Goal: Task Accomplishment & Management: Manage account settings

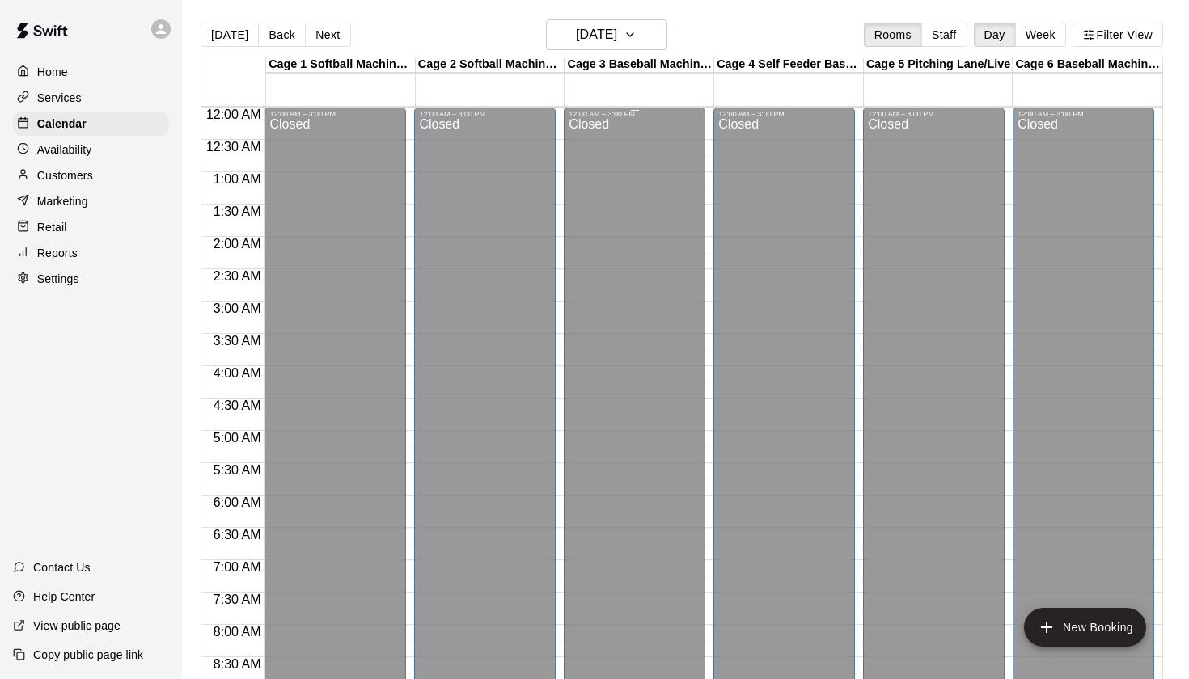
scroll to position [894, 0]
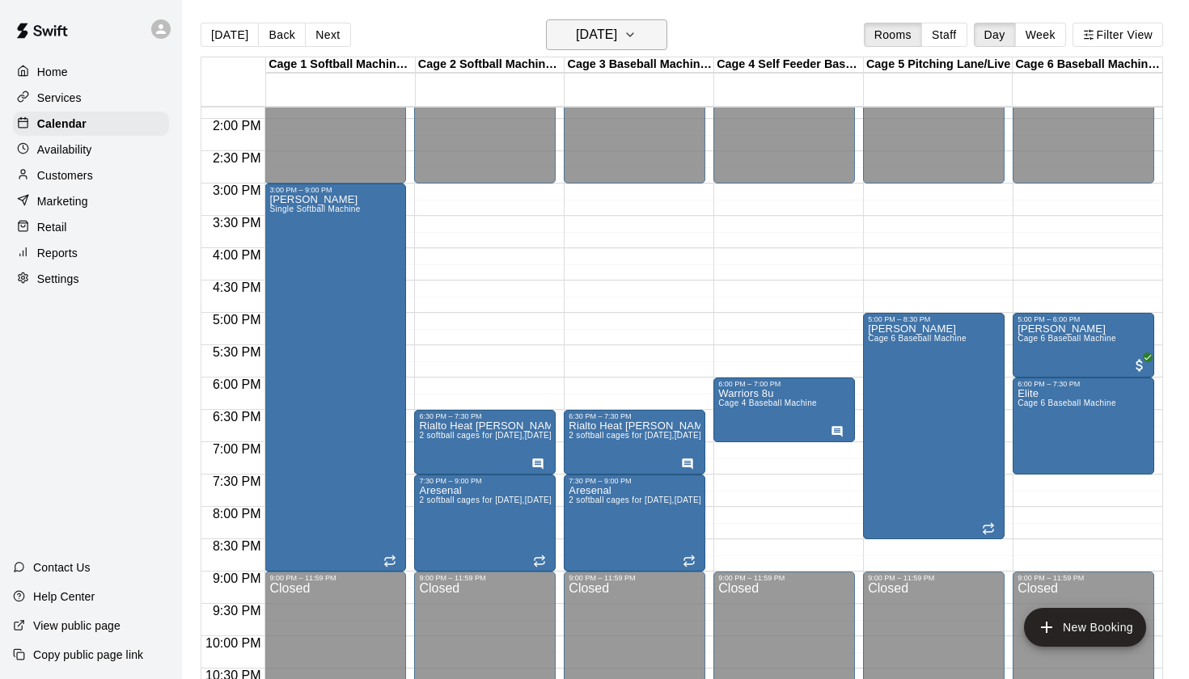
click at [601, 42] on h6 "[DATE]" at bounding box center [596, 34] width 41 height 23
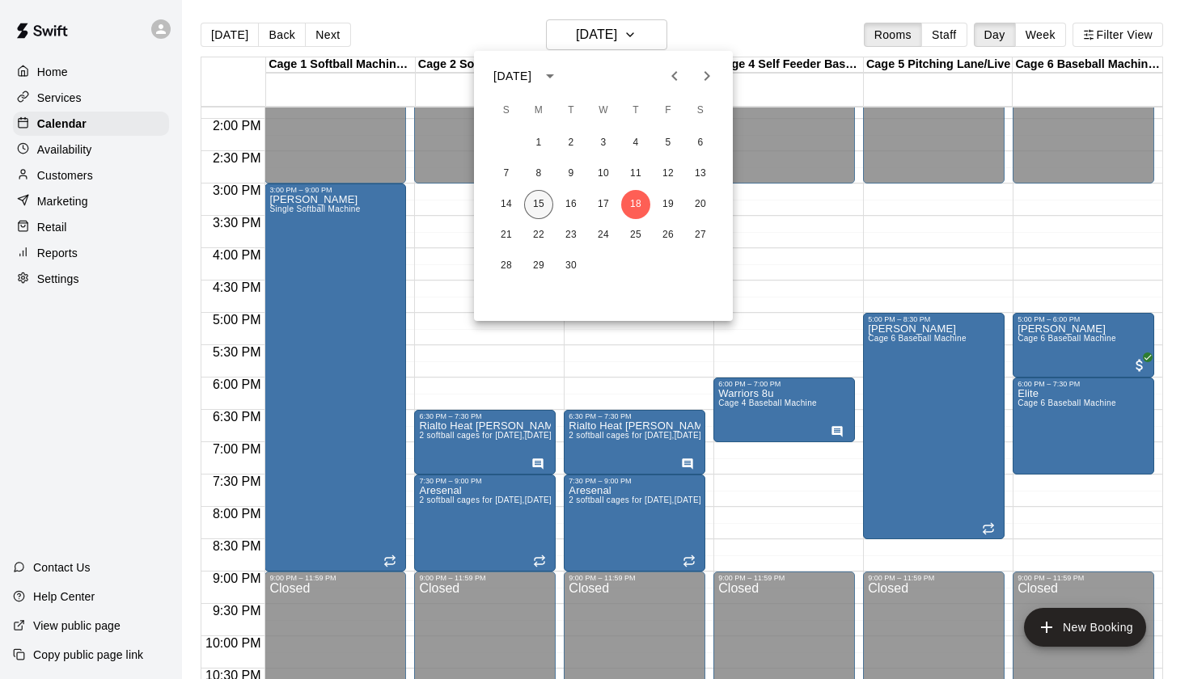
click at [543, 207] on button "15" at bounding box center [538, 204] width 29 height 29
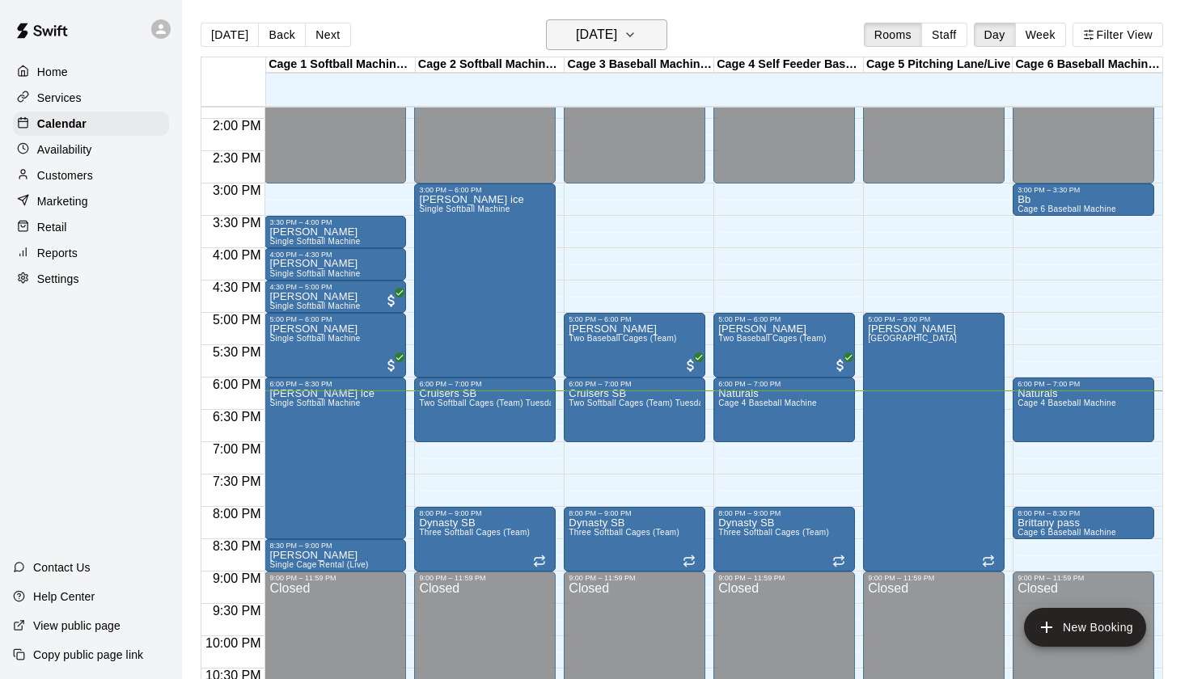
click at [642, 50] on button "[DATE]" at bounding box center [606, 34] width 121 height 31
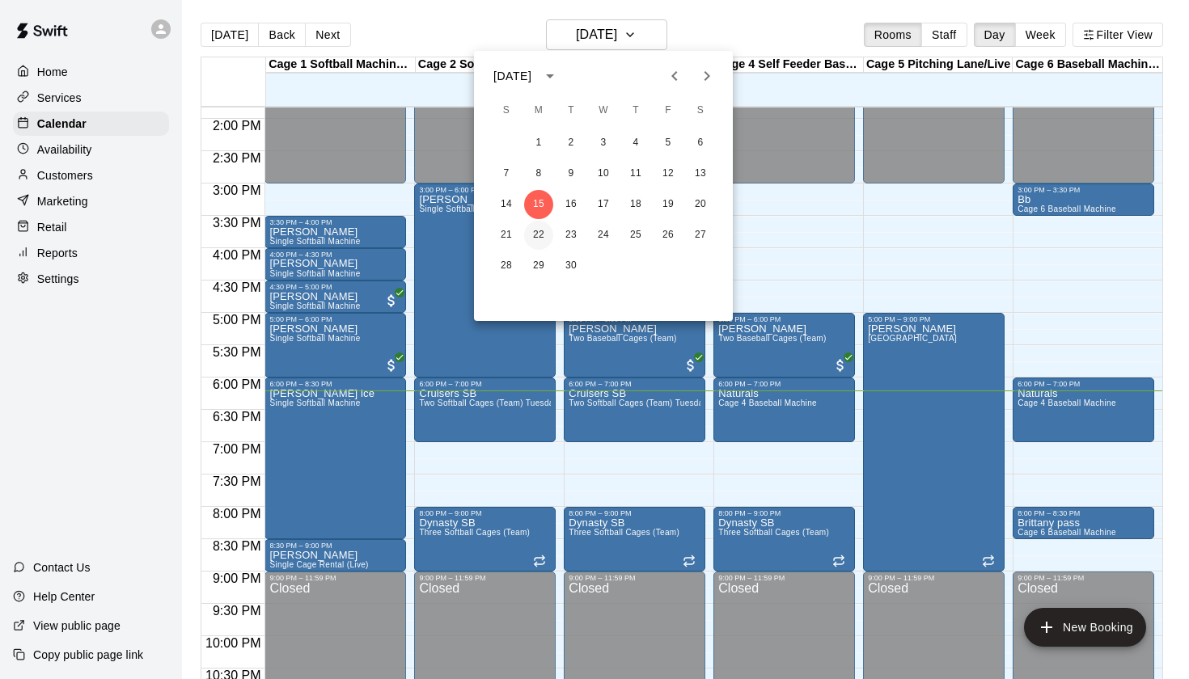
click at [542, 234] on button "22" at bounding box center [538, 235] width 29 height 29
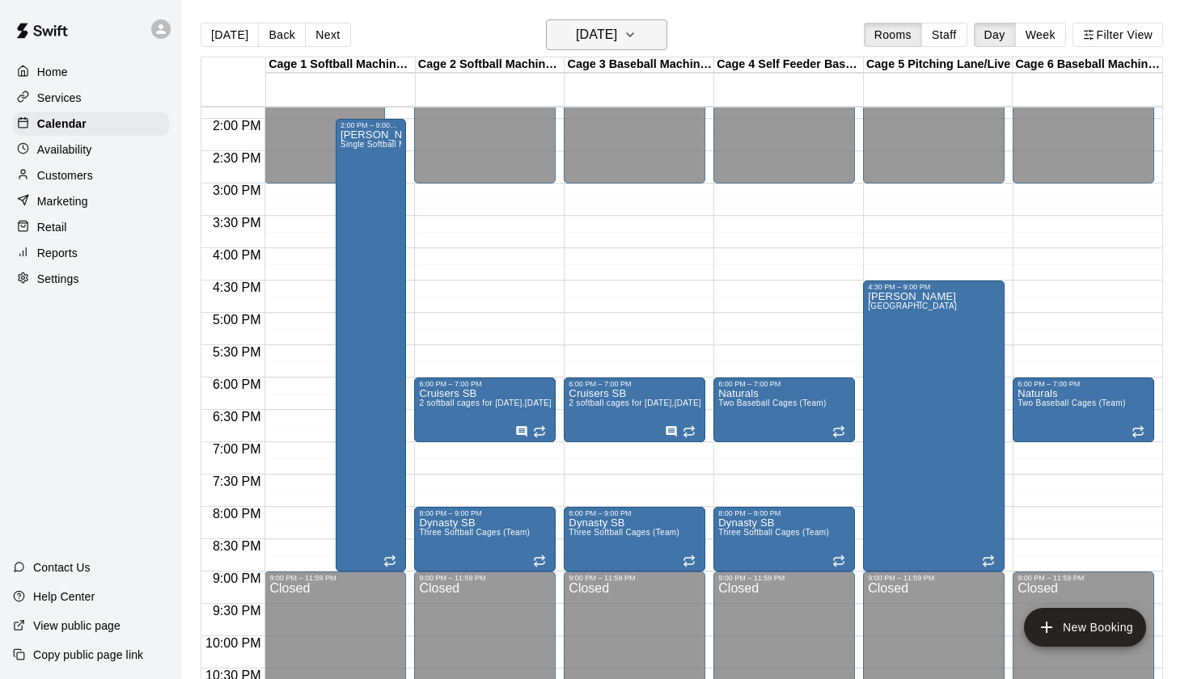
click at [617, 44] on h6 "Monday Sep 22" at bounding box center [596, 34] width 41 height 23
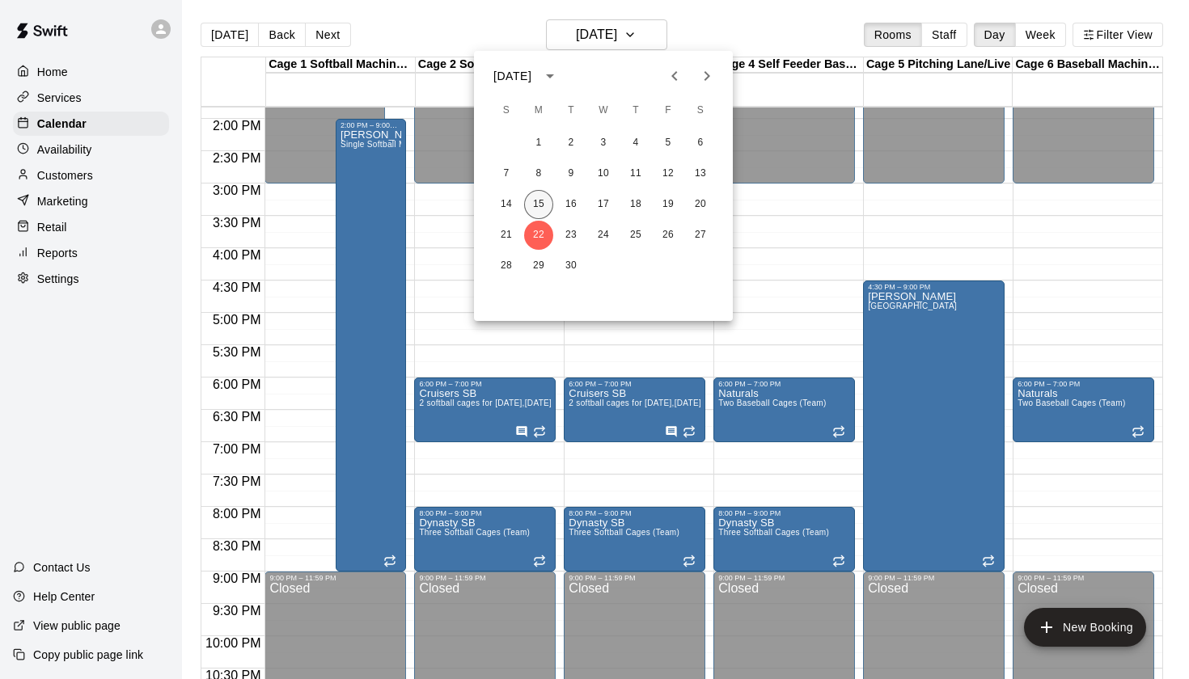
click at [547, 203] on button "15" at bounding box center [538, 204] width 29 height 29
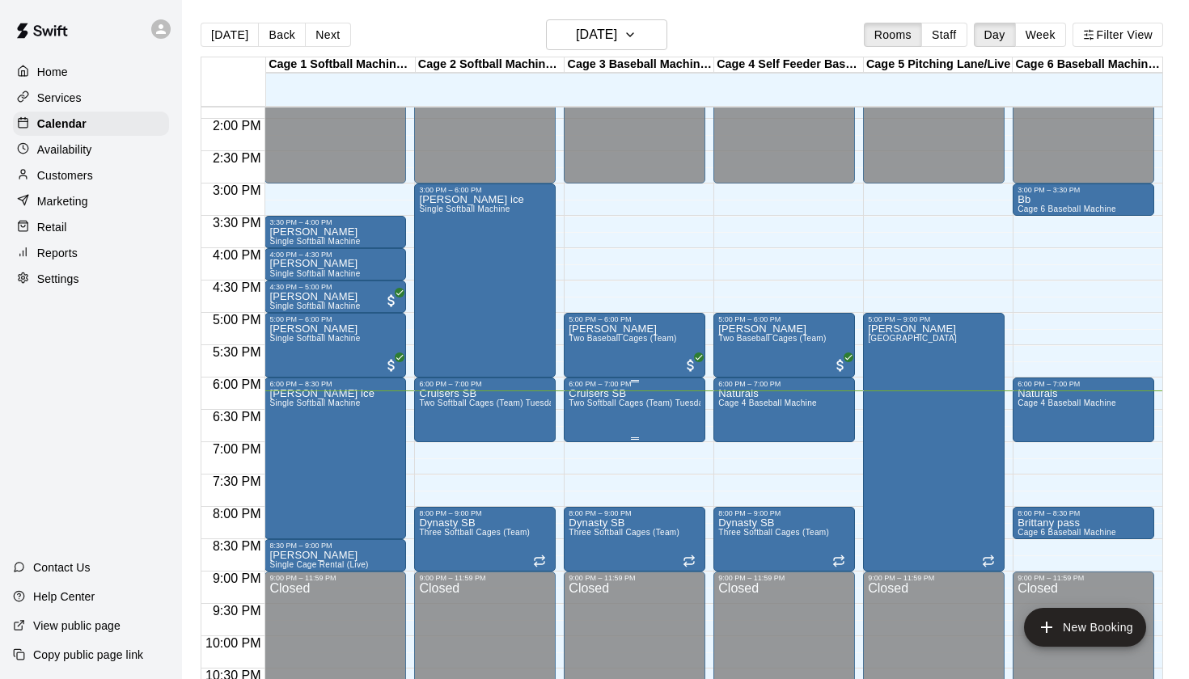
click at [606, 402] on span "Two Softball Cages (Team) Tuesdays/Fridays" at bounding box center [655, 403] width 174 height 9
click at [589, 406] on button "edit" at bounding box center [585, 416] width 32 height 32
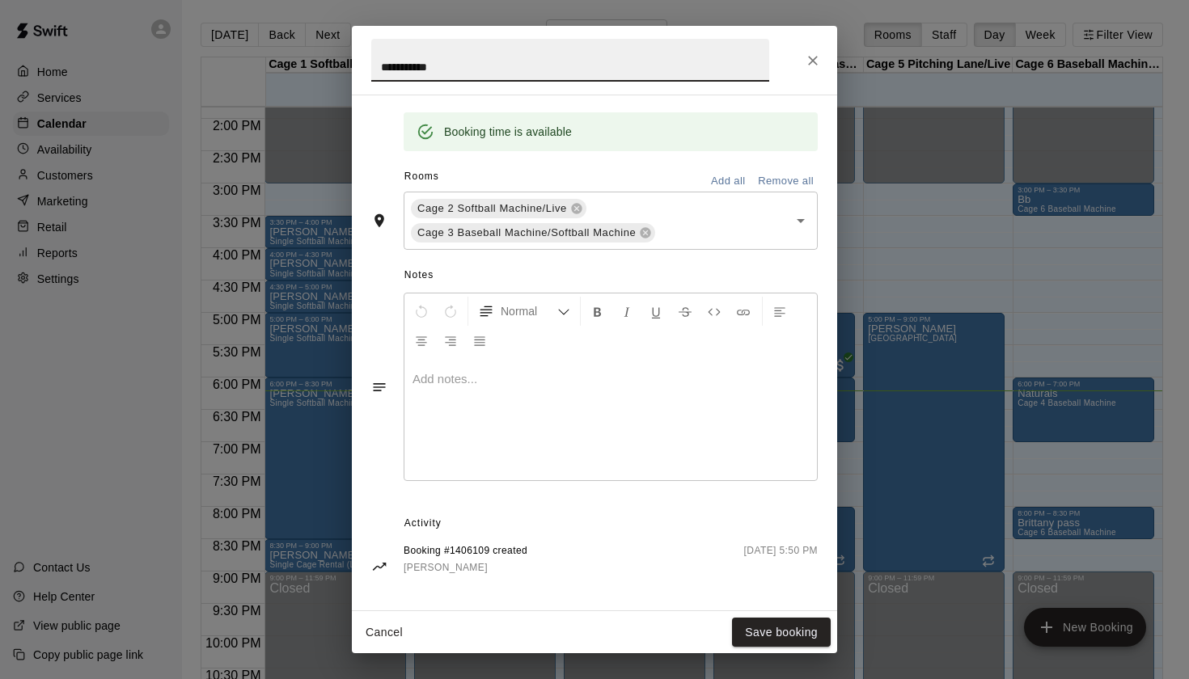
scroll to position [318, 0]
click at [811, 57] on icon "Close" at bounding box center [812, 61] width 16 height 16
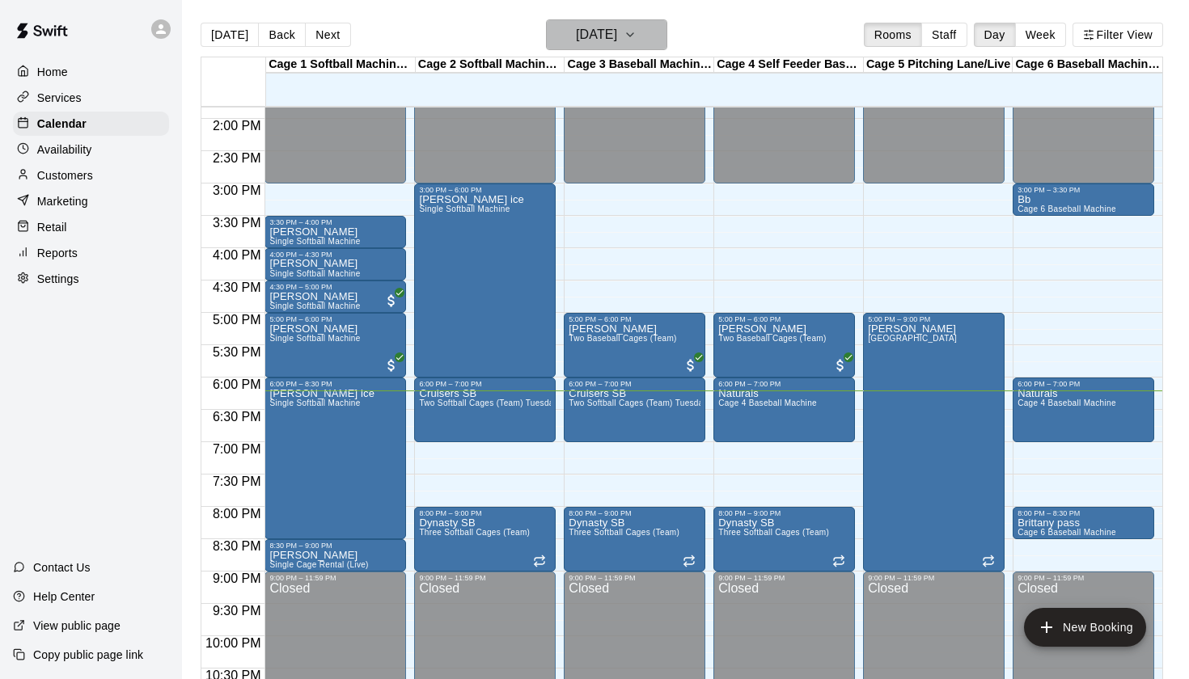
click at [617, 40] on h6 "[DATE]" at bounding box center [596, 34] width 41 height 23
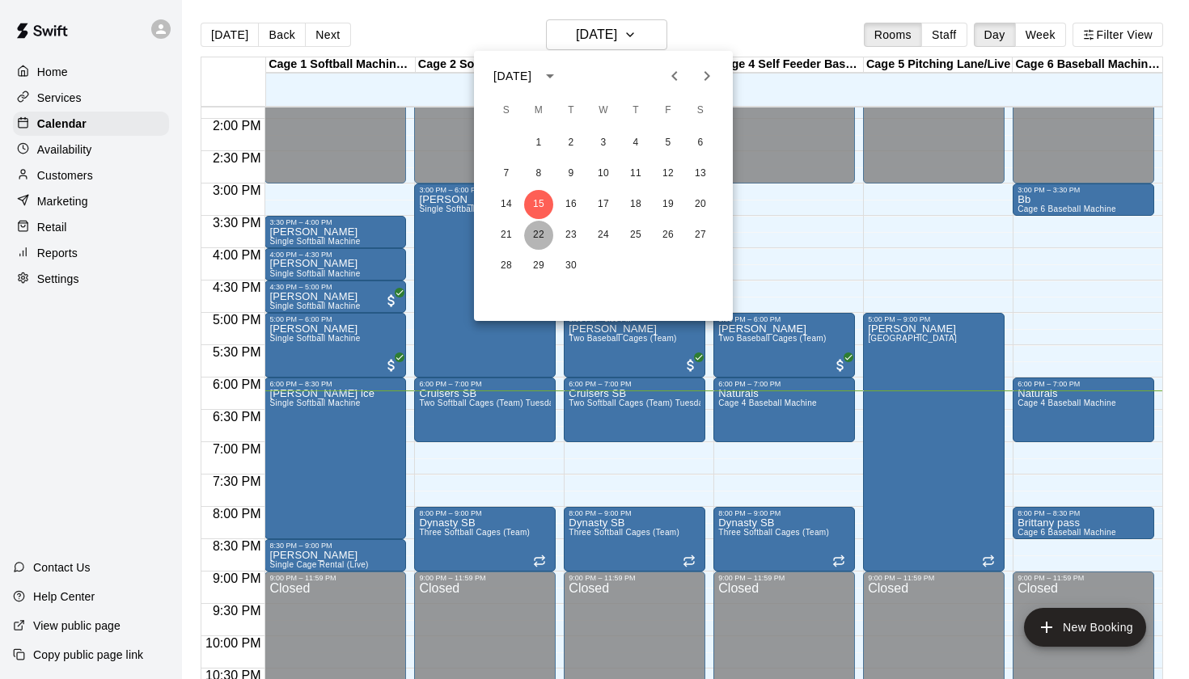
click at [543, 226] on button "22" at bounding box center [538, 235] width 29 height 29
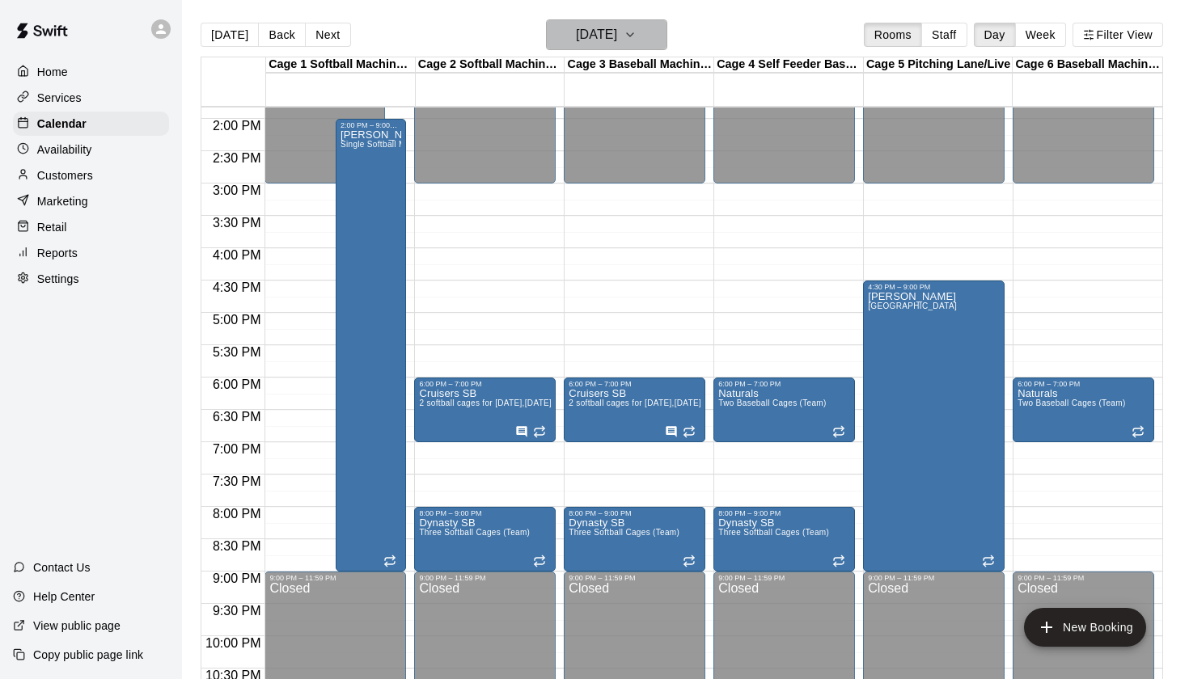
click at [644, 33] on button "Monday Sep 22" at bounding box center [606, 34] width 121 height 31
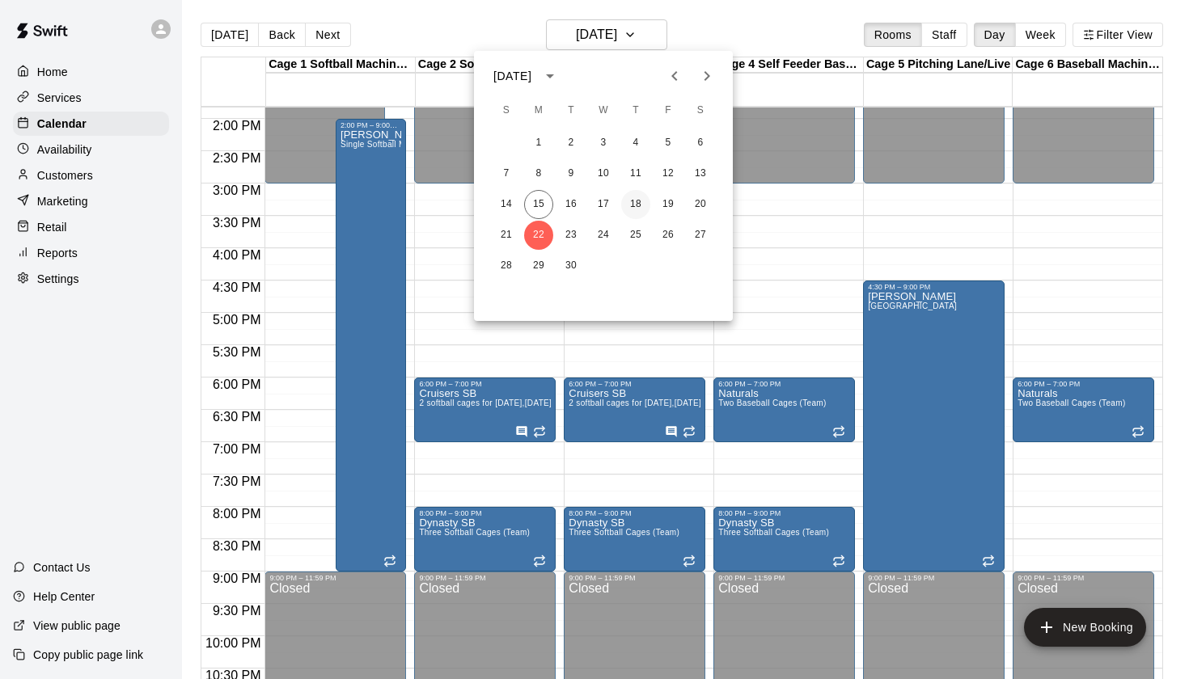
click at [633, 199] on button "18" at bounding box center [635, 204] width 29 height 29
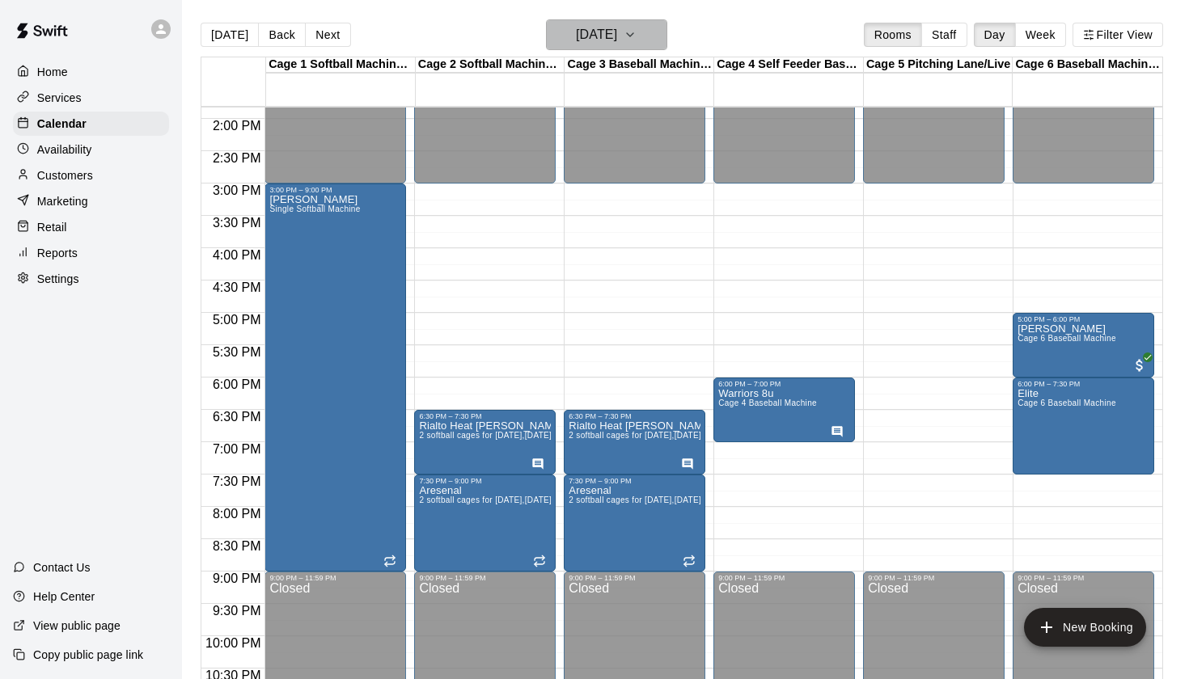
click at [617, 30] on h6 "[DATE]" at bounding box center [596, 34] width 41 height 23
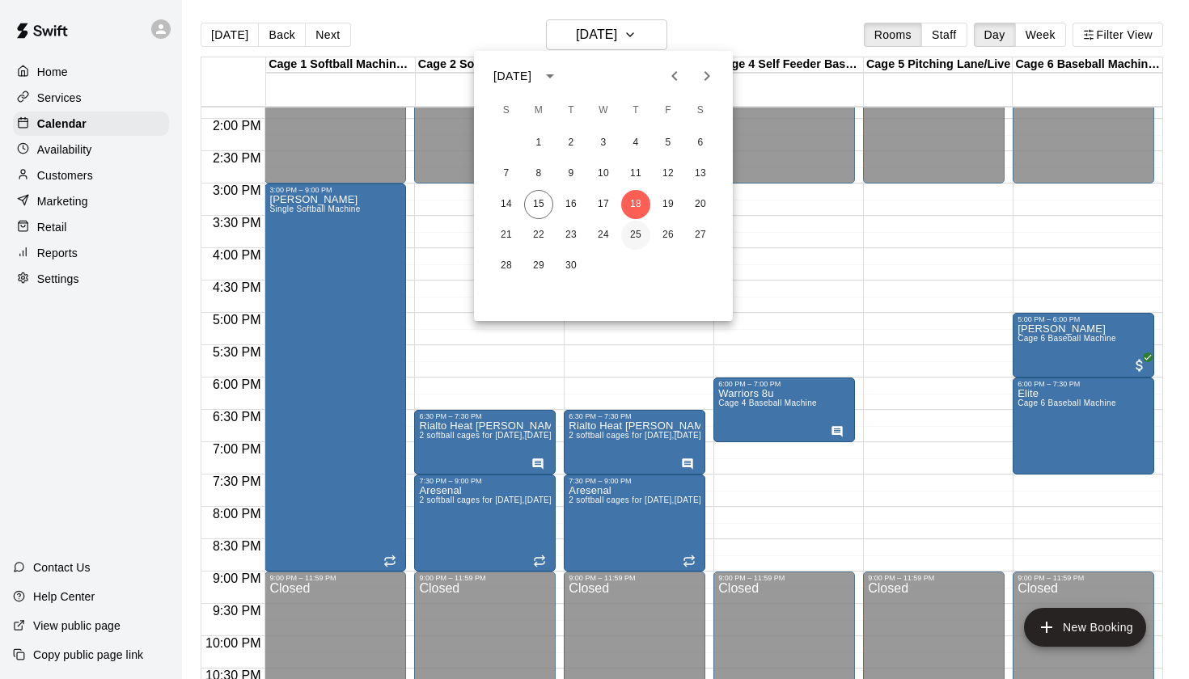
click at [639, 236] on button "25" at bounding box center [635, 235] width 29 height 29
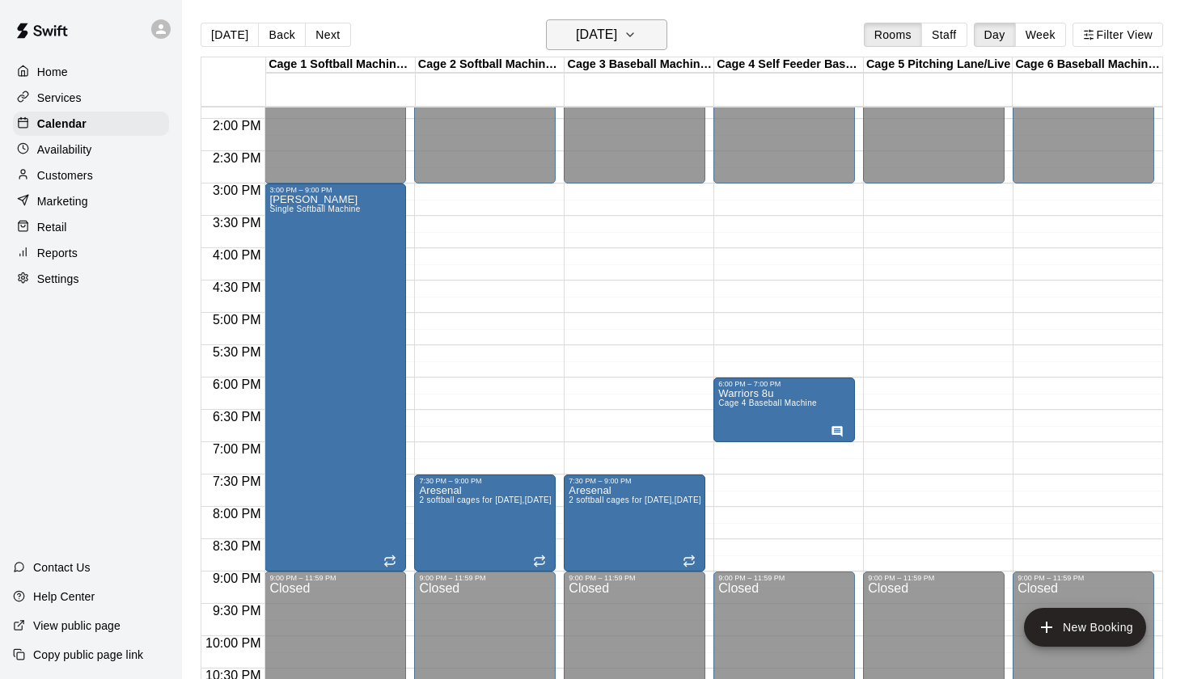
click at [617, 40] on h6 "Thursday Sep 25" at bounding box center [596, 34] width 41 height 23
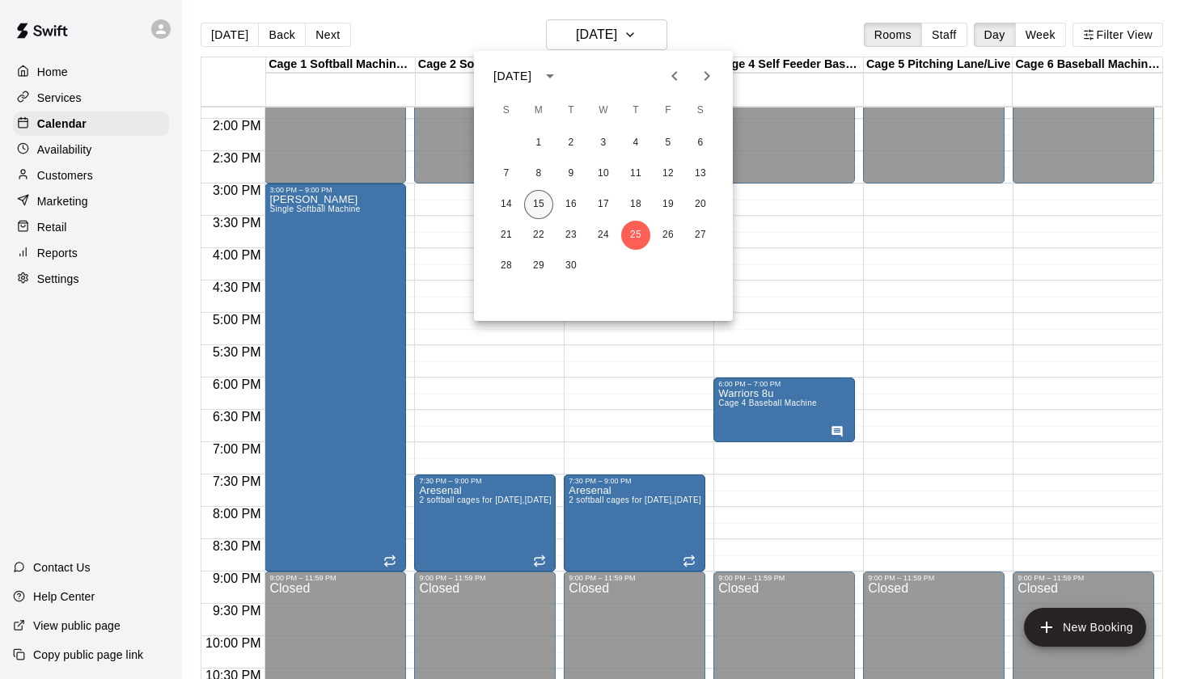
click at [539, 207] on button "15" at bounding box center [538, 204] width 29 height 29
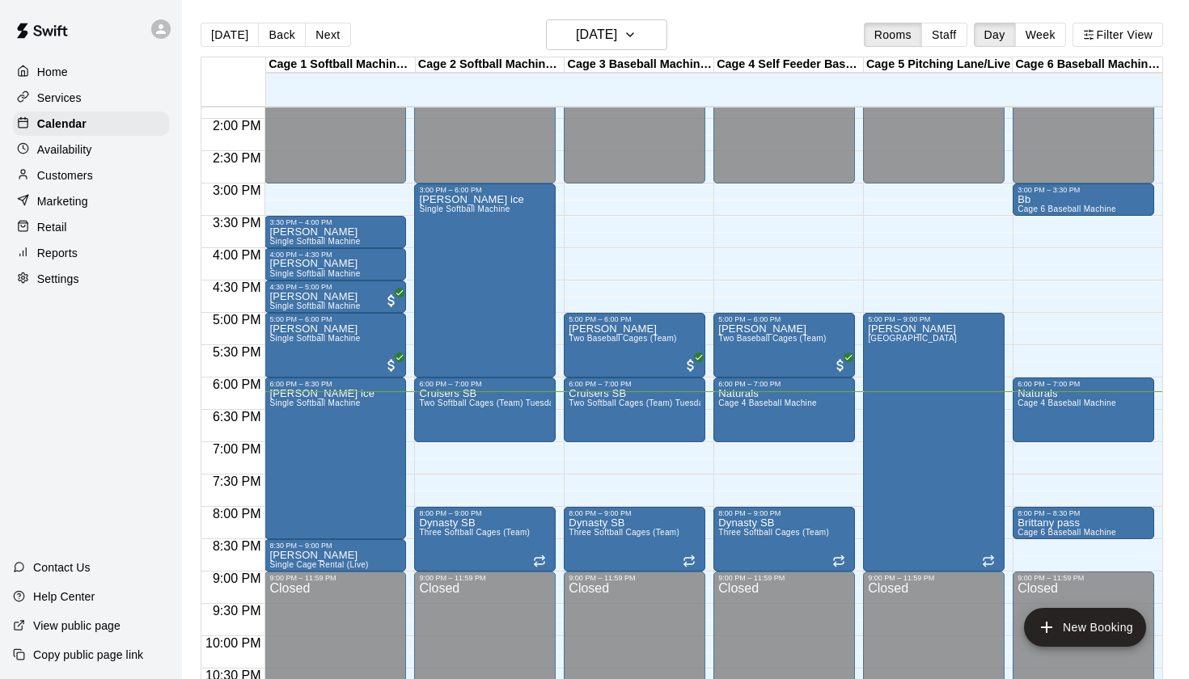
click at [730, 32] on div "Today Back Next Monday Sep 15 Rooms Staff Day Week Filter View" at bounding box center [682, 37] width 962 height 37
click at [663, 35] on button "[DATE]" at bounding box center [606, 34] width 121 height 31
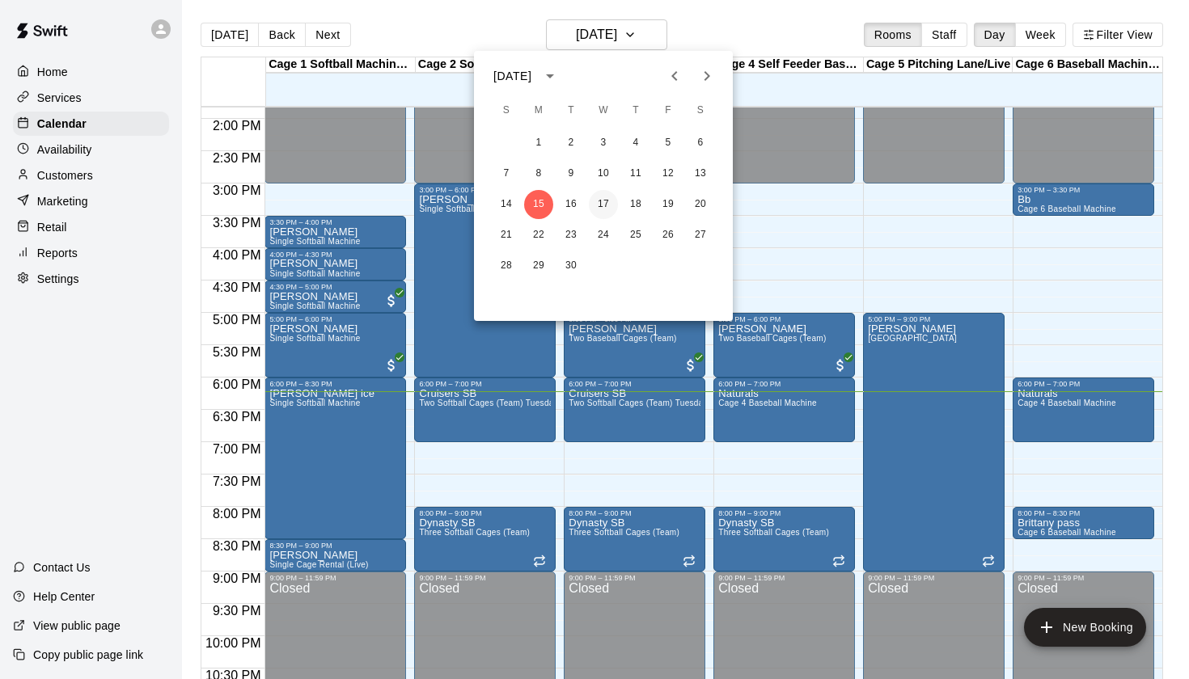
click at [602, 204] on button "17" at bounding box center [603, 204] width 29 height 29
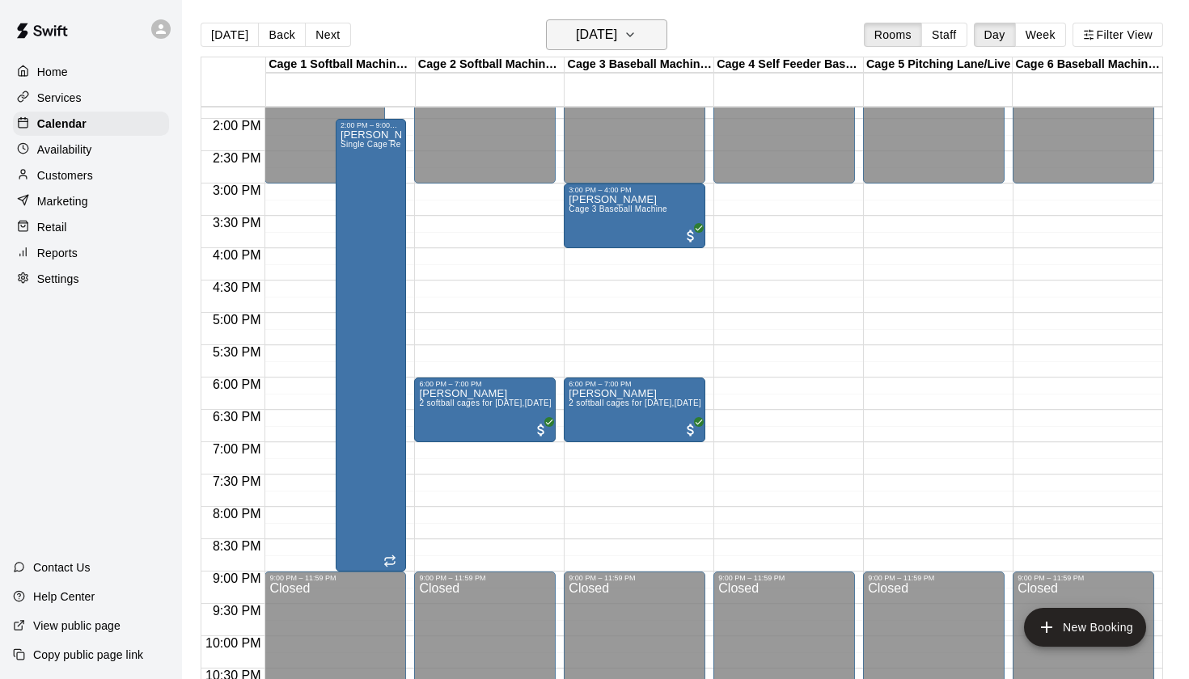
click at [617, 40] on h6 "Wednesday Sep 17" at bounding box center [596, 34] width 41 height 23
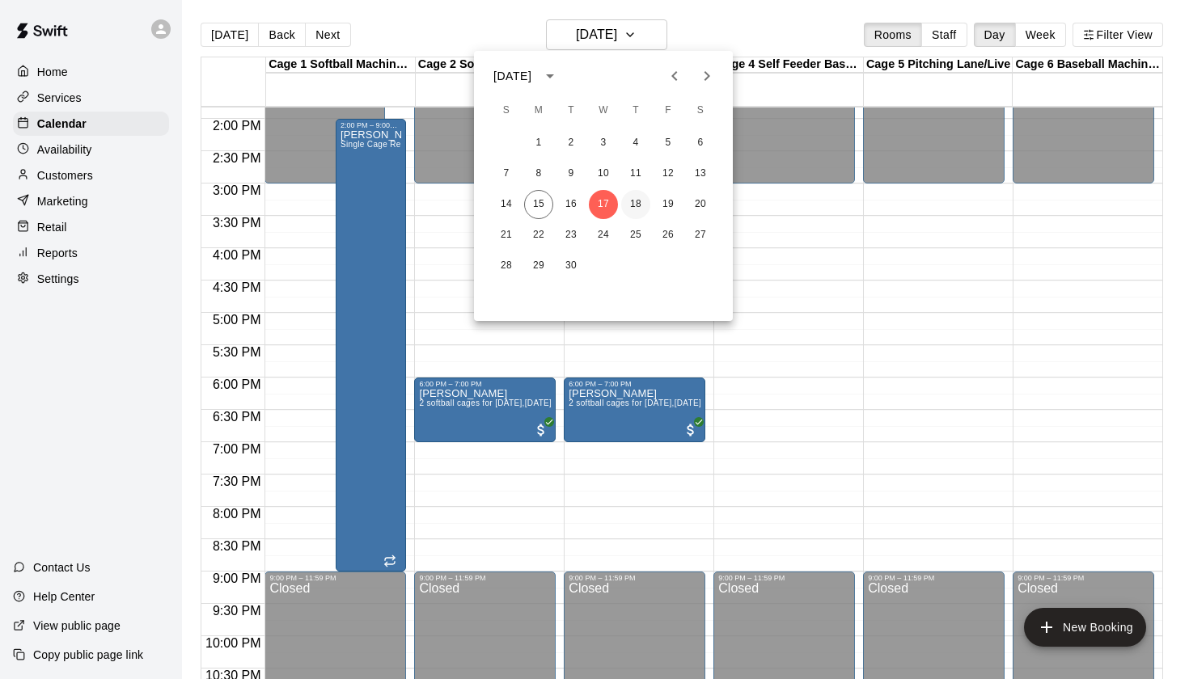
click at [640, 200] on button "18" at bounding box center [635, 204] width 29 height 29
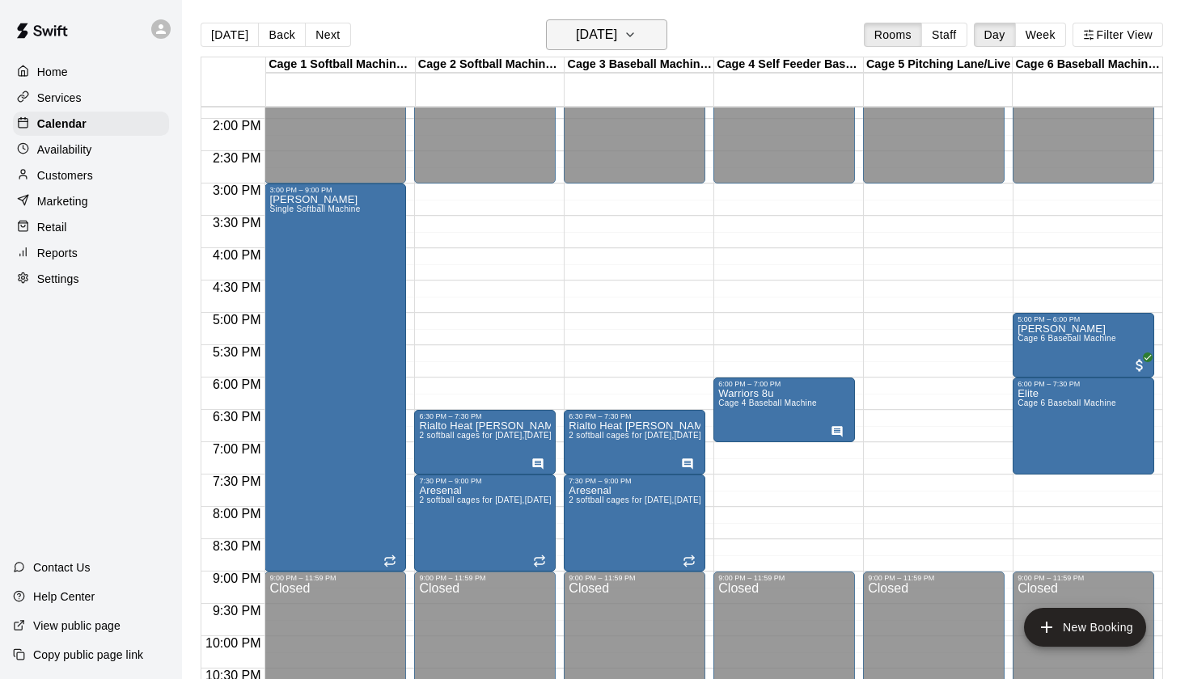
click at [617, 40] on h6 "[DATE]" at bounding box center [596, 34] width 41 height 23
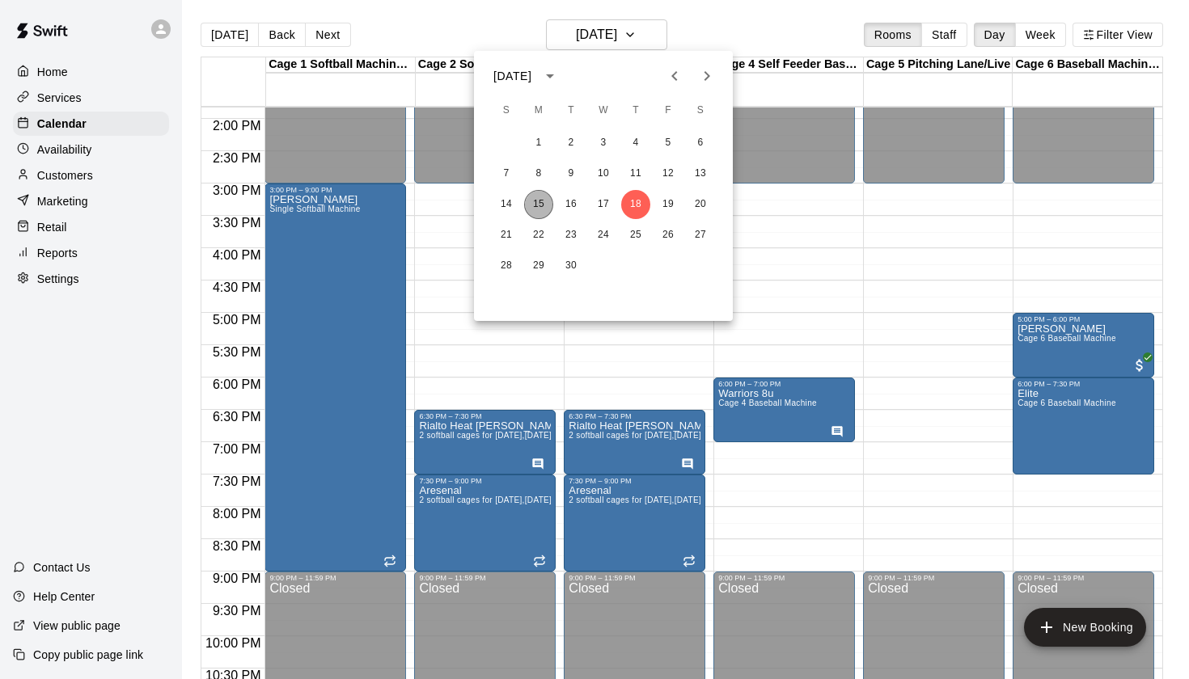
click at [534, 209] on button "15" at bounding box center [538, 204] width 29 height 29
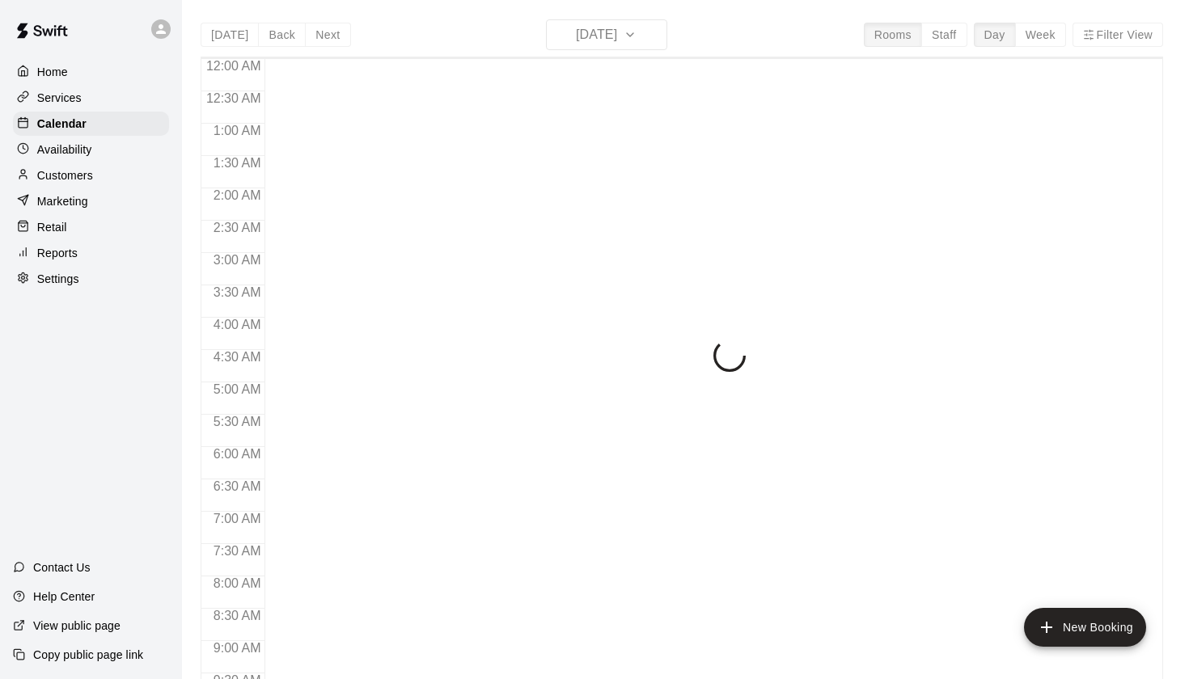
scroll to position [914, 0]
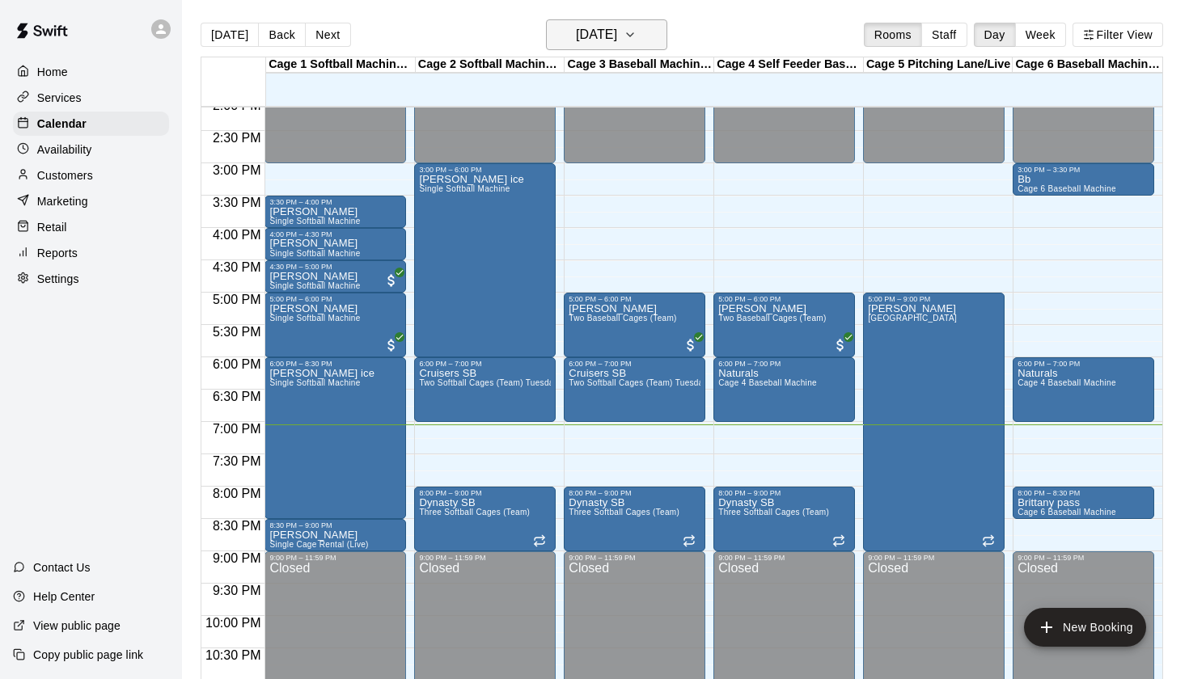
click at [607, 27] on h6 "[DATE]" at bounding box center [596, 34] width 41 height 23
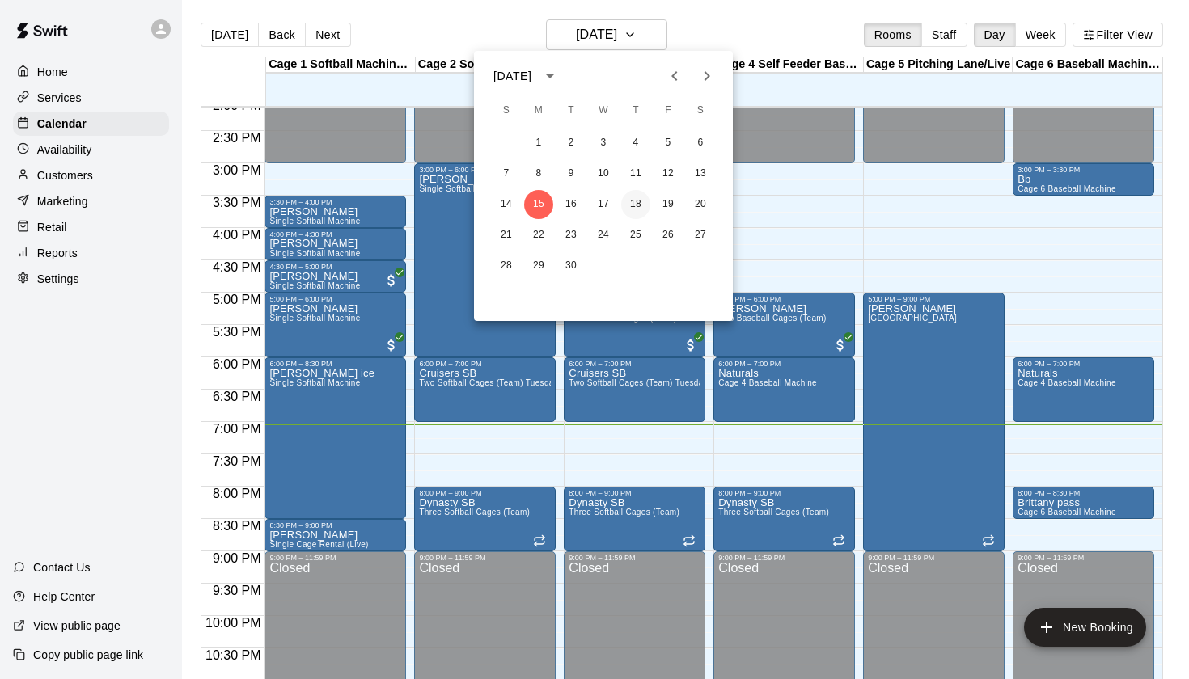
click at [638, 205] on button "18" at bounding box center [635, 204] width 29 height 29
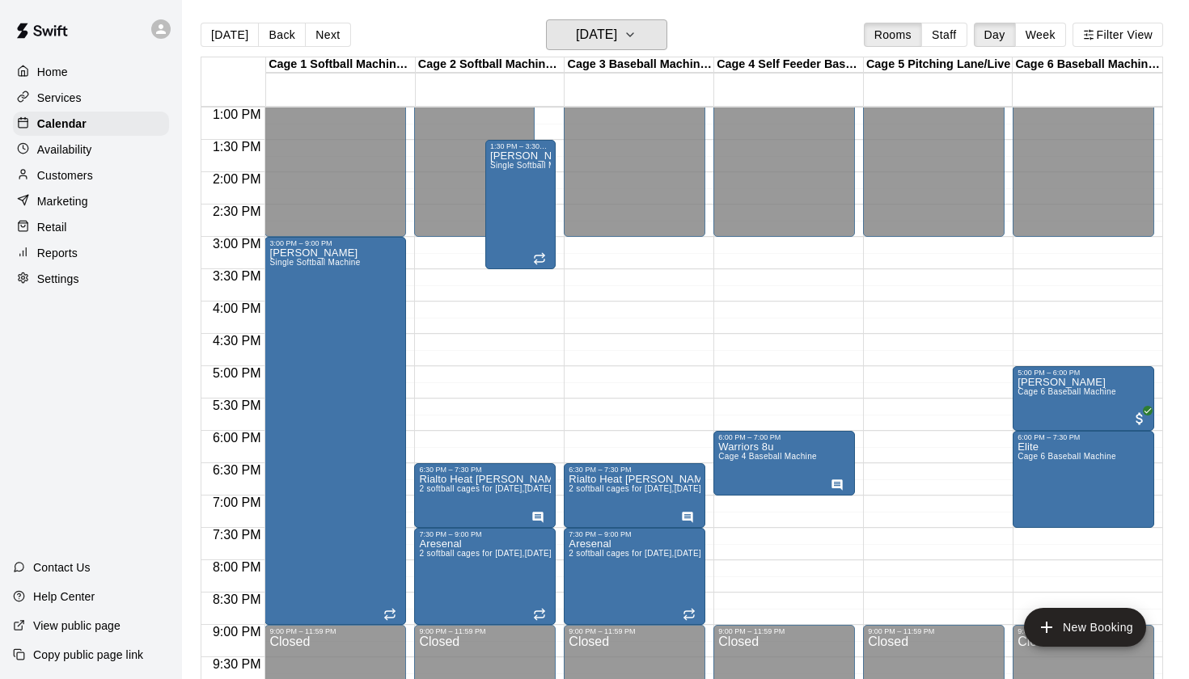
scroll to position [891, 0]
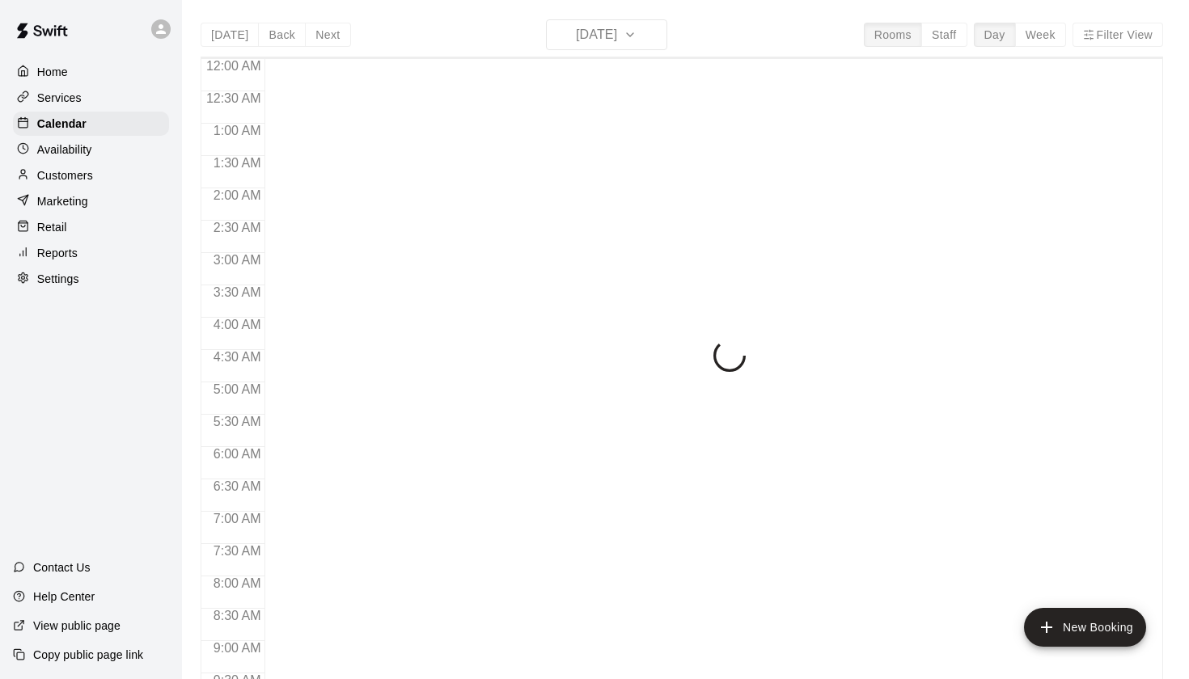
scroll to position [914, 0]
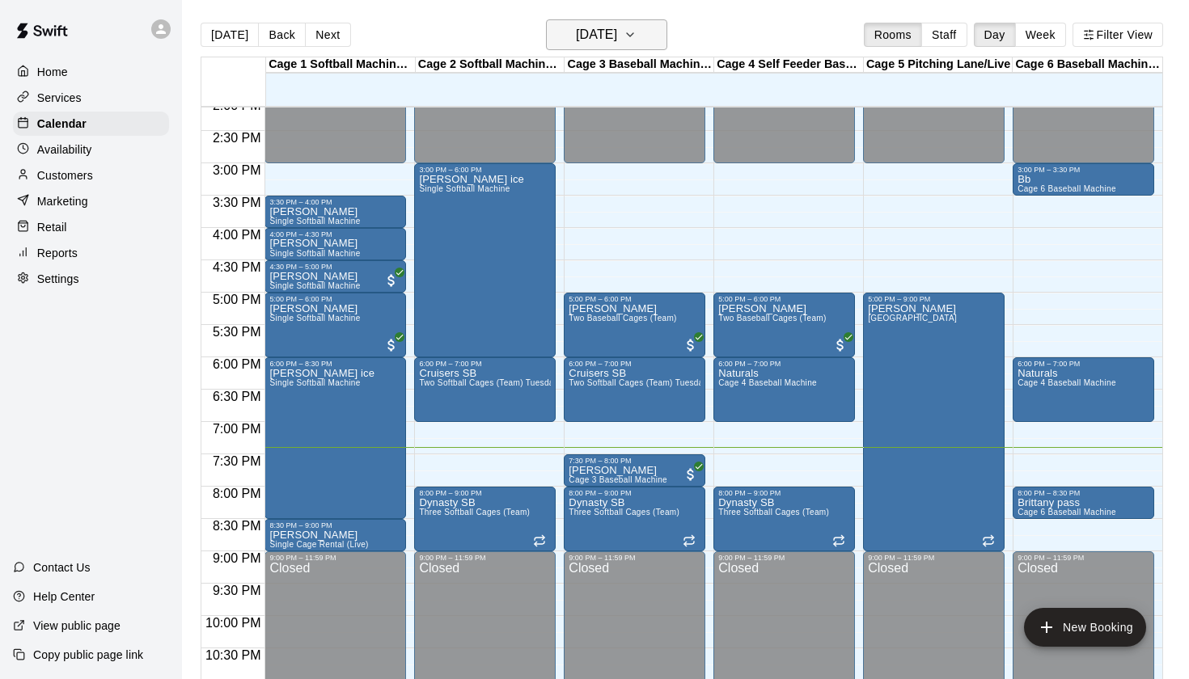
click at [617, 41] on h6 "[DATE]" at bounding box center [596, 34] width 41 height 23
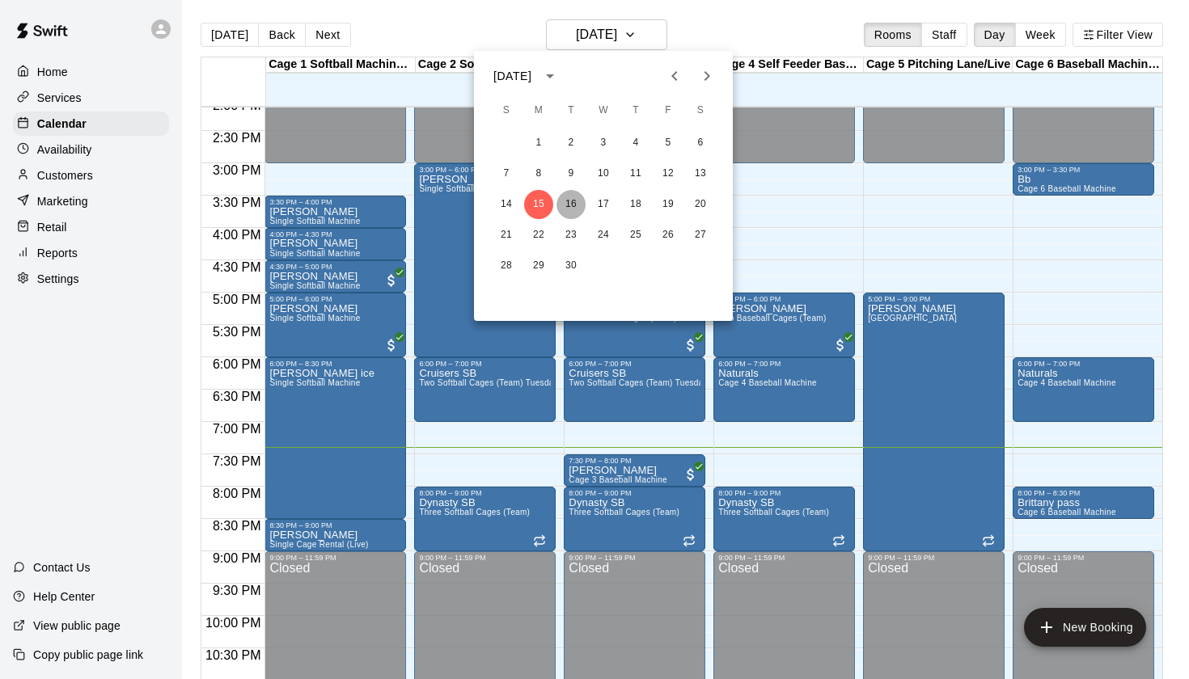
click at [568, 206] on button "16" at bounding box center [570, 204] width 29 height 29
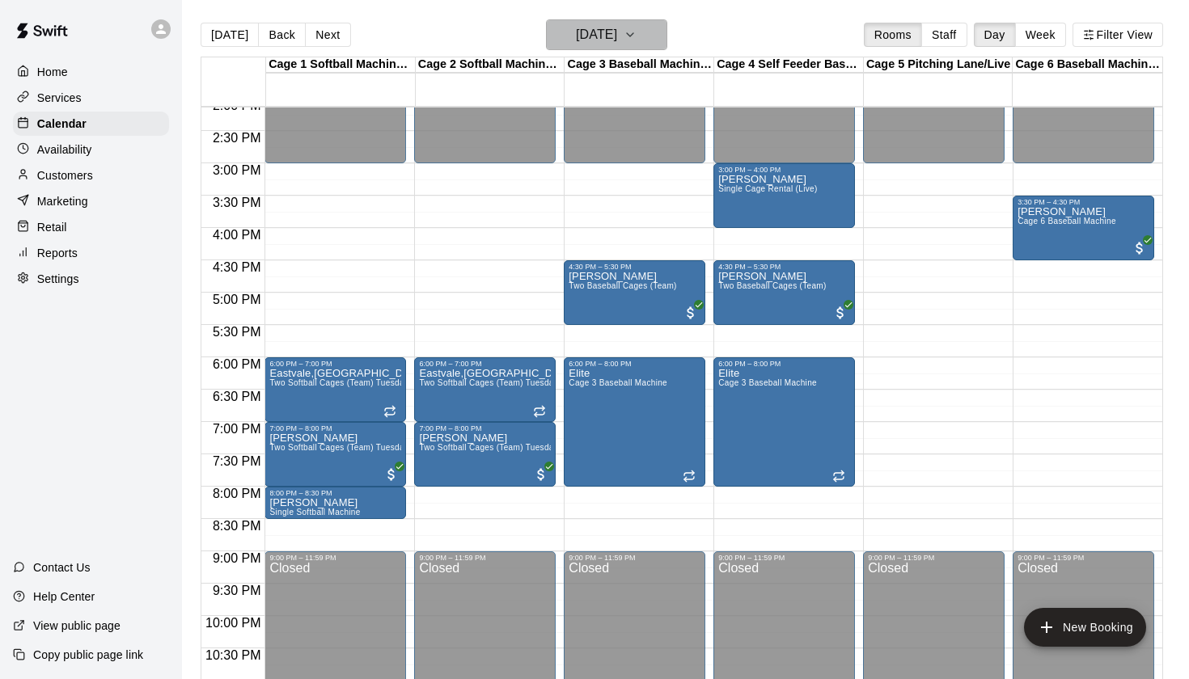
click at [642, 50] on button "Tuesday Sep 16" at bounding box center [606, 34] width 121 height 31
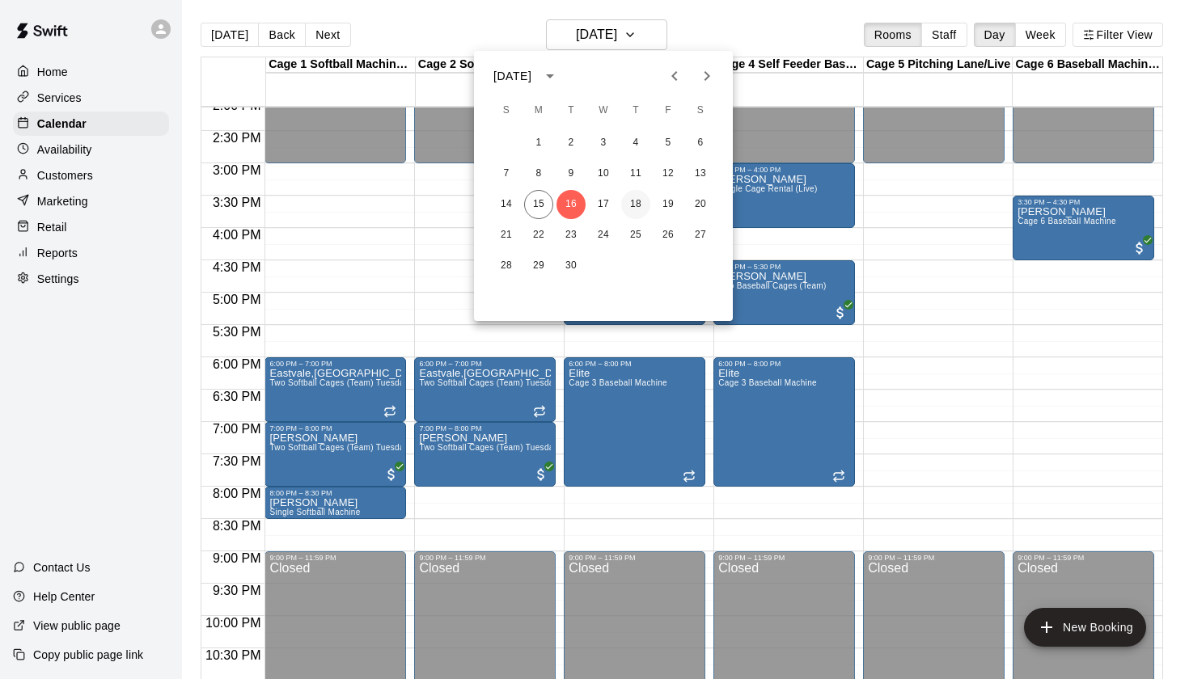
click at [637, 201] on button "18" at bounding box center [635, 204] width 29 height 29
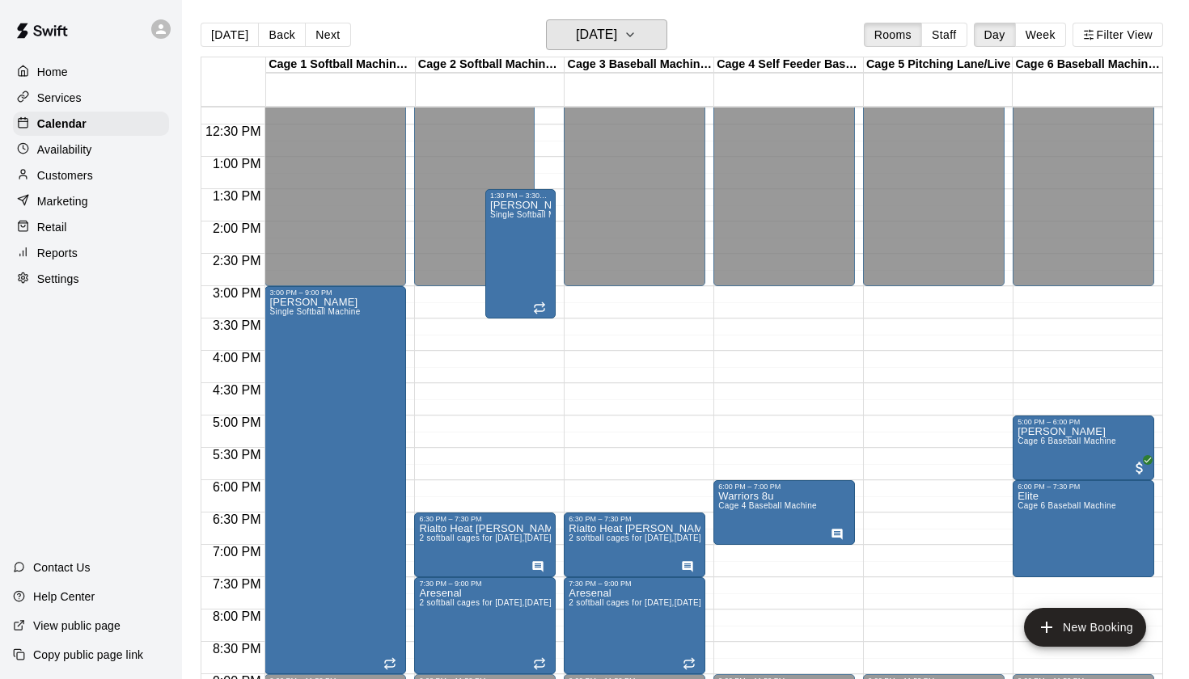
scroll to position [792, 0]
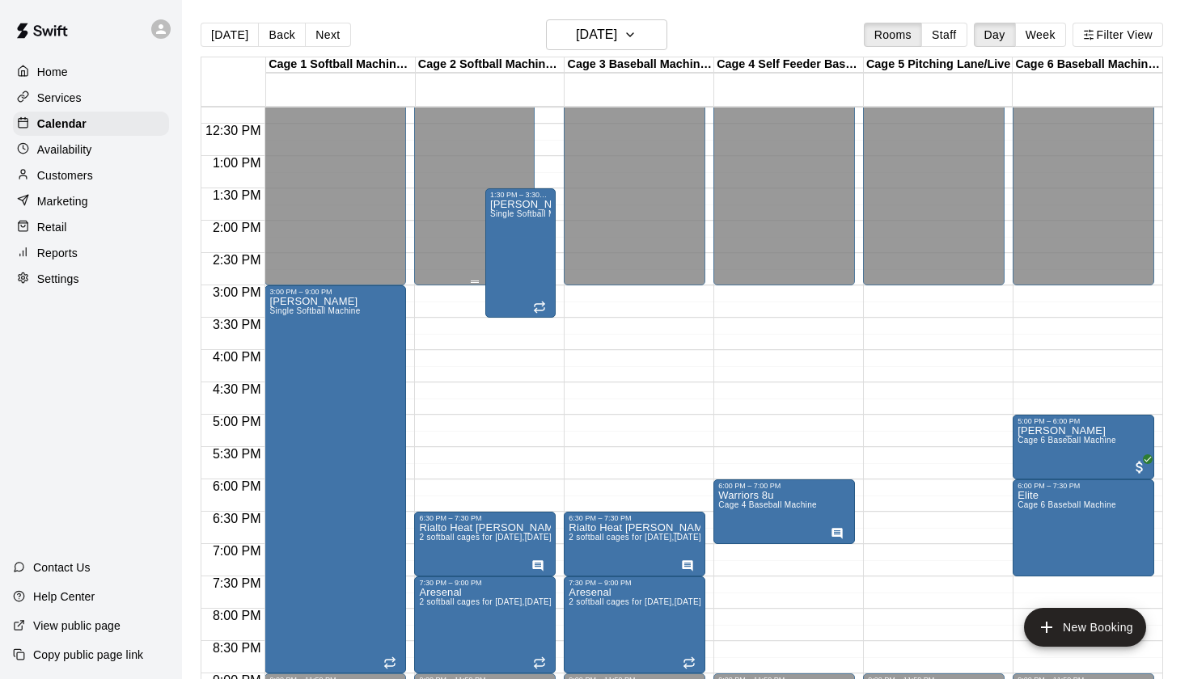
click at [510, 212] on span "Single Softball Machine" at bounding box center [535, 213] width 91 height 9
click at [506, 230] on icon "edit" at bounding box center [506, 227] width 15 height 15
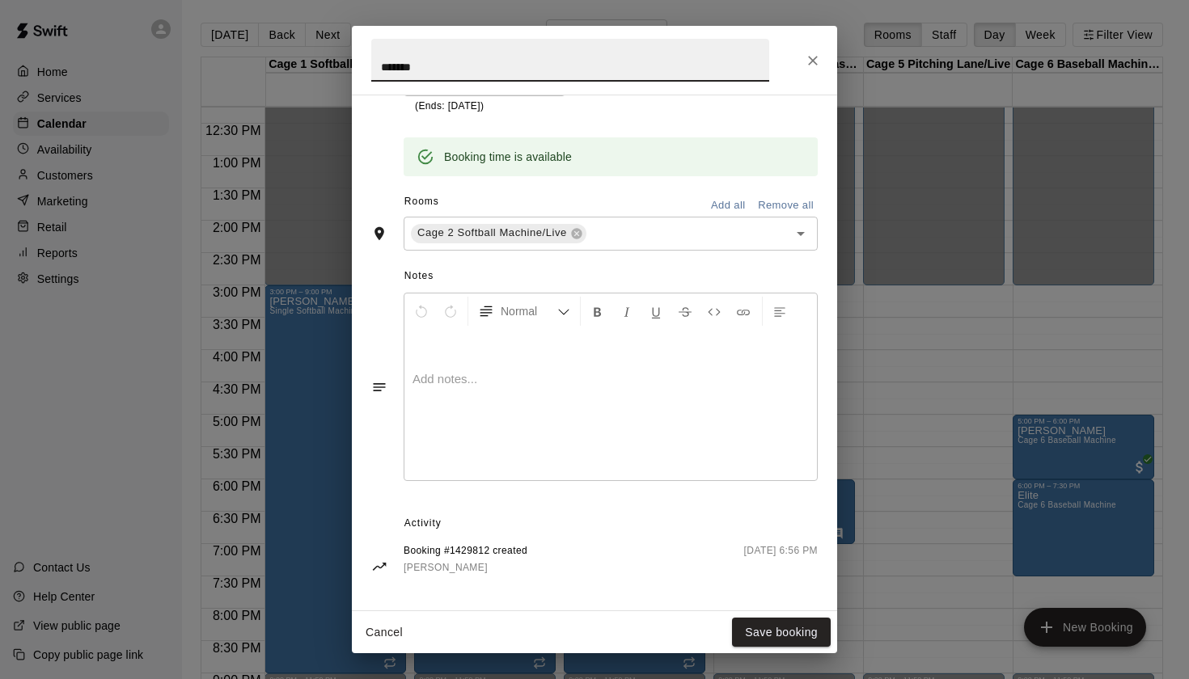
scroll to position [376, 0]
click at [809, 58] on icon "Close" at bounding box center [812, 61] width 16 height 16
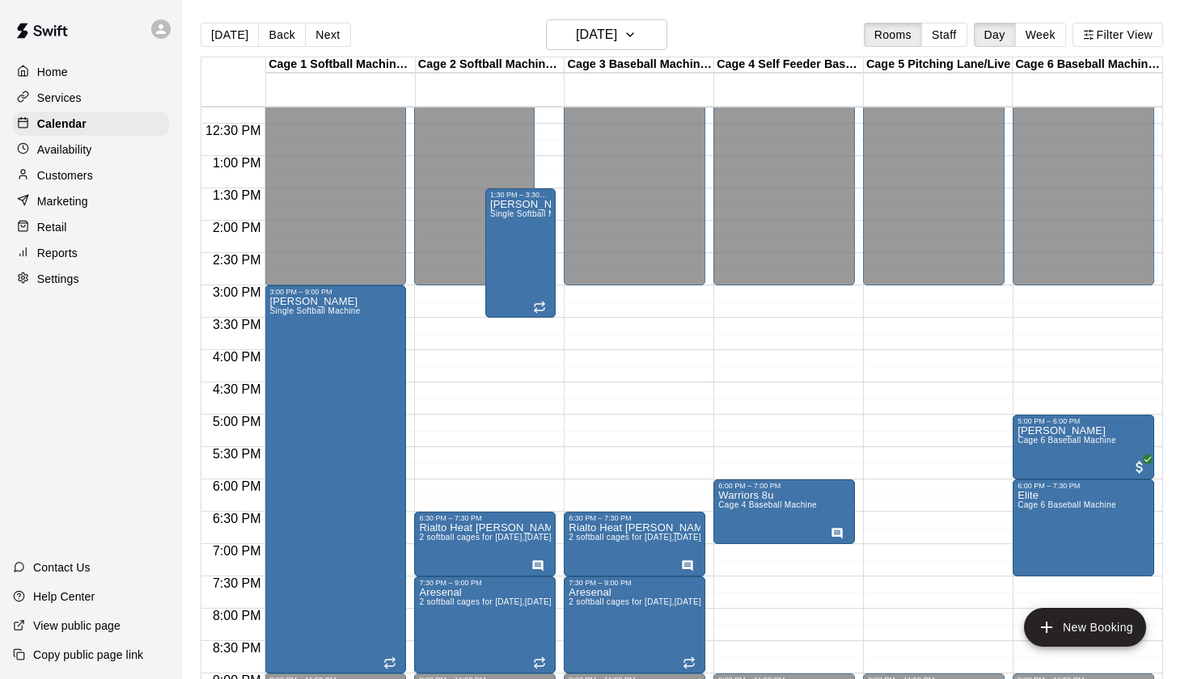
click at [814, 22] on div "Today Back Next Thursday Sep 18 Rooms Staff Day Week Filter View" at bounding box center [682, 37] width 962 height 37
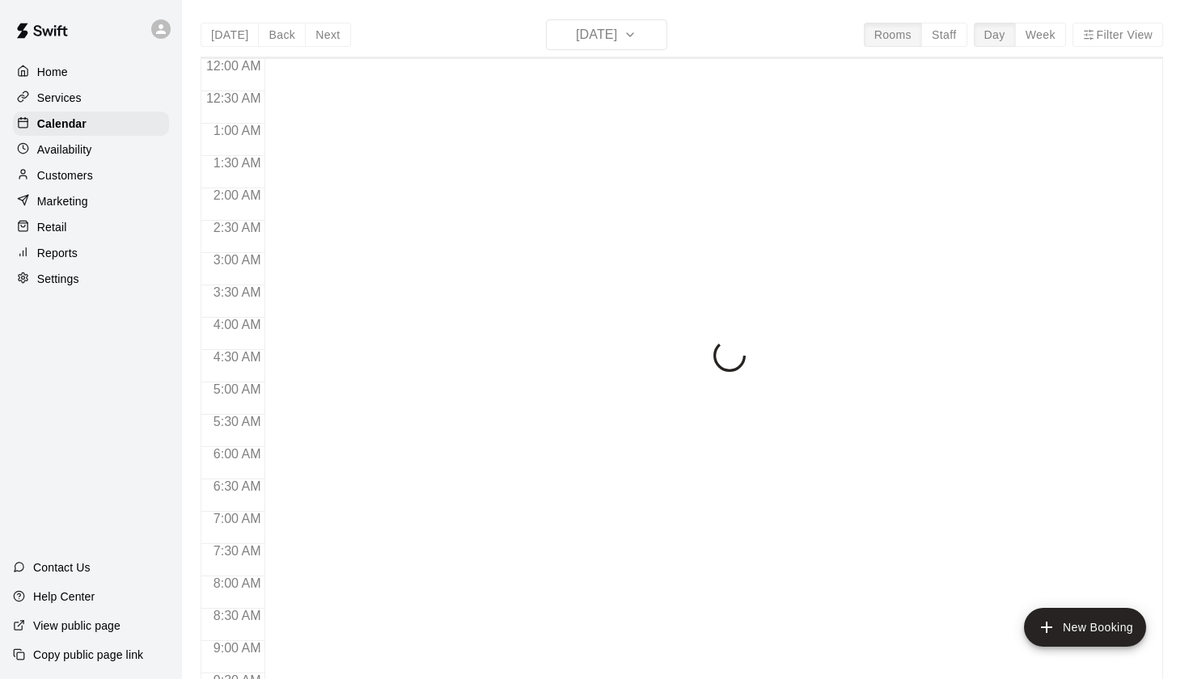
scroll to position [914, 0]
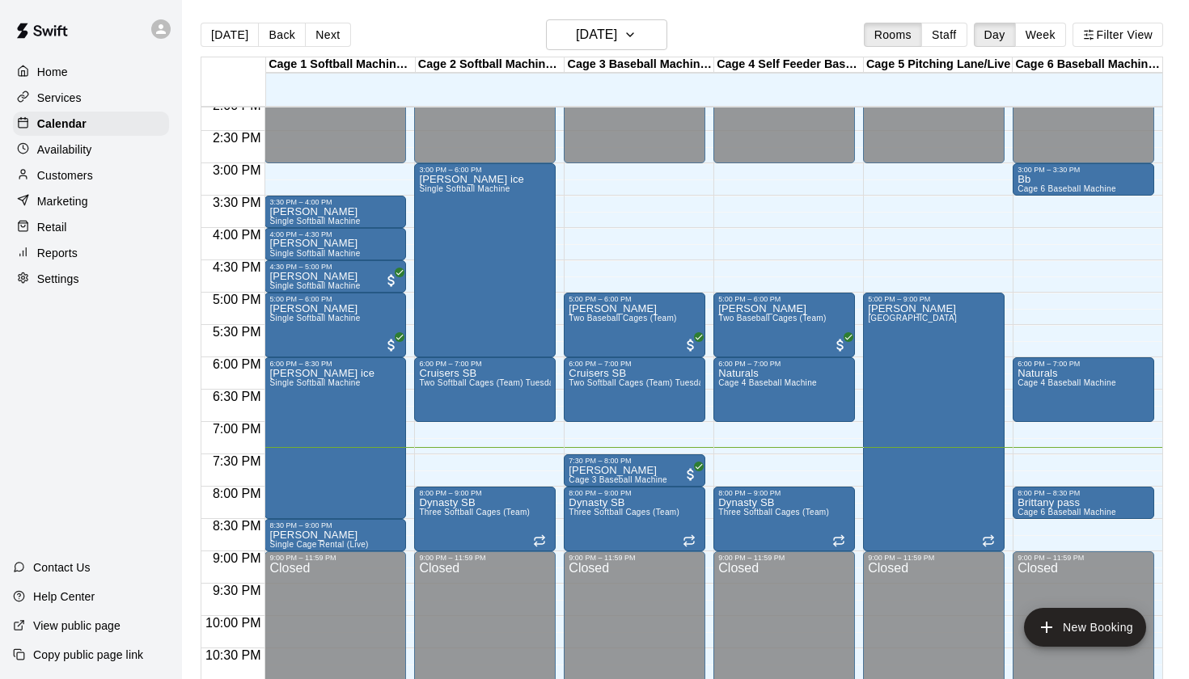
click at [648, 18] on main "[DATE] Back [DATE][DATE] Rooms Staff Day Week Filter View Cage 1 Softball Machi…" at bounding box center [685, 352] width 1007 height 705
click at [648, 23] on button "[DATE]" at bounding box center [606, 34] width 121 height 31
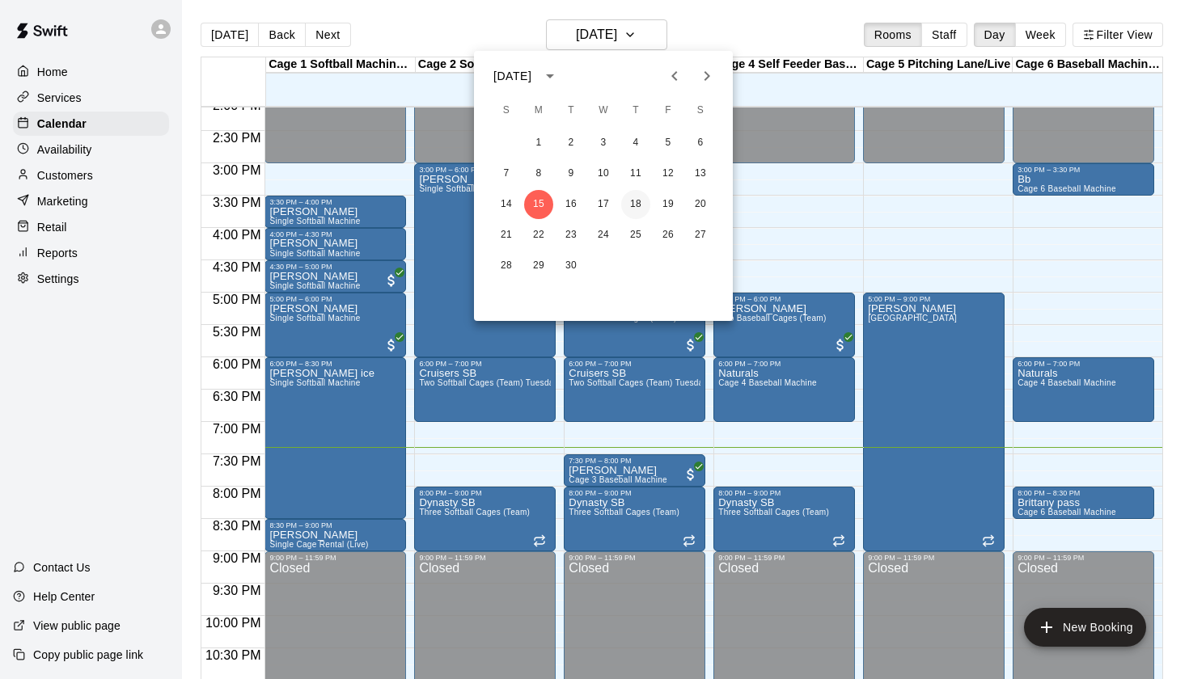
click at [635, 213] on button "18" at bounding box center [635, 204] width 29 height 29
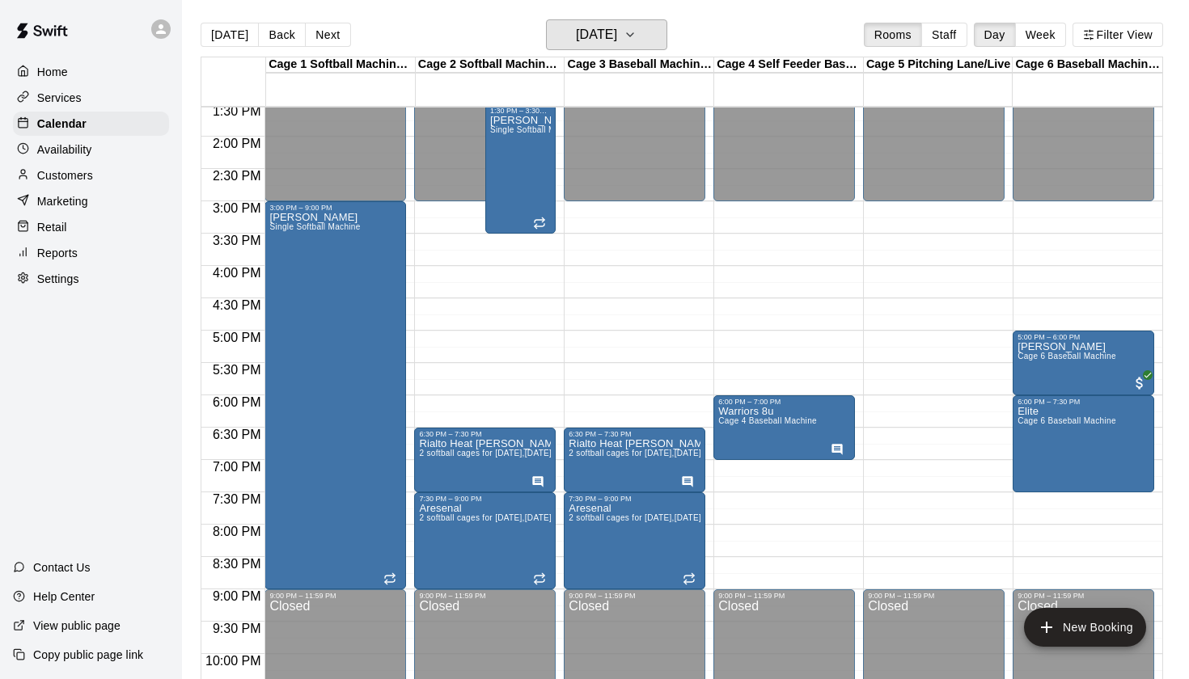
scroll to position [888, 0]
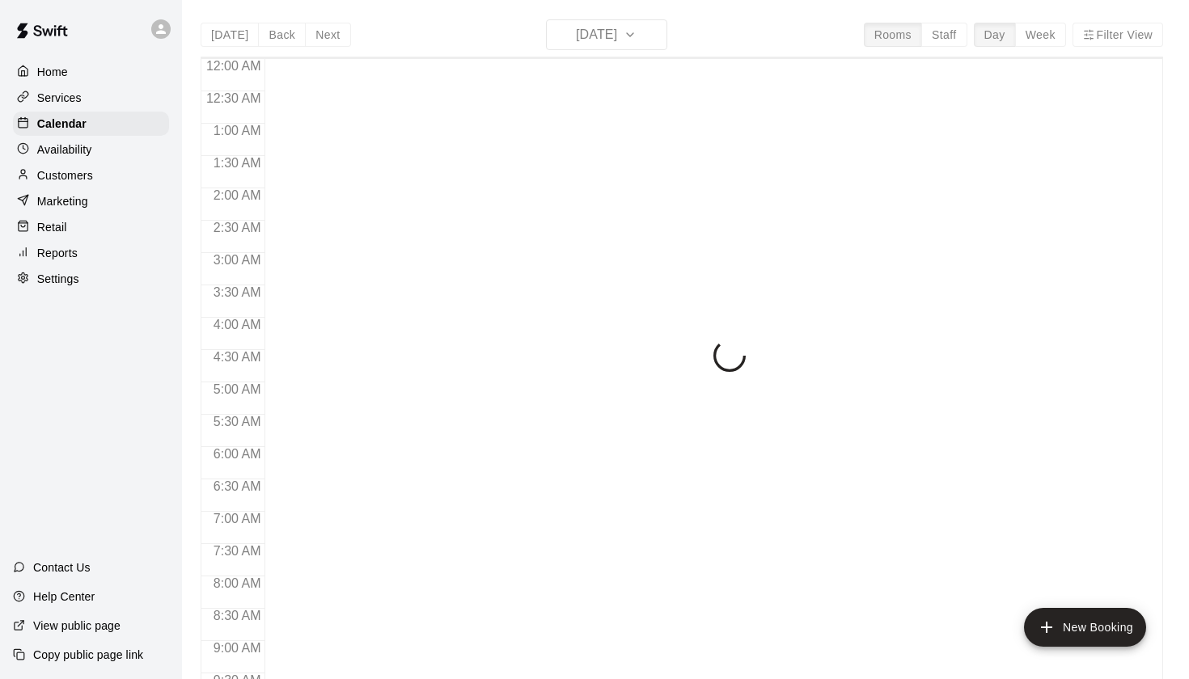
scroll to position [914, 0]
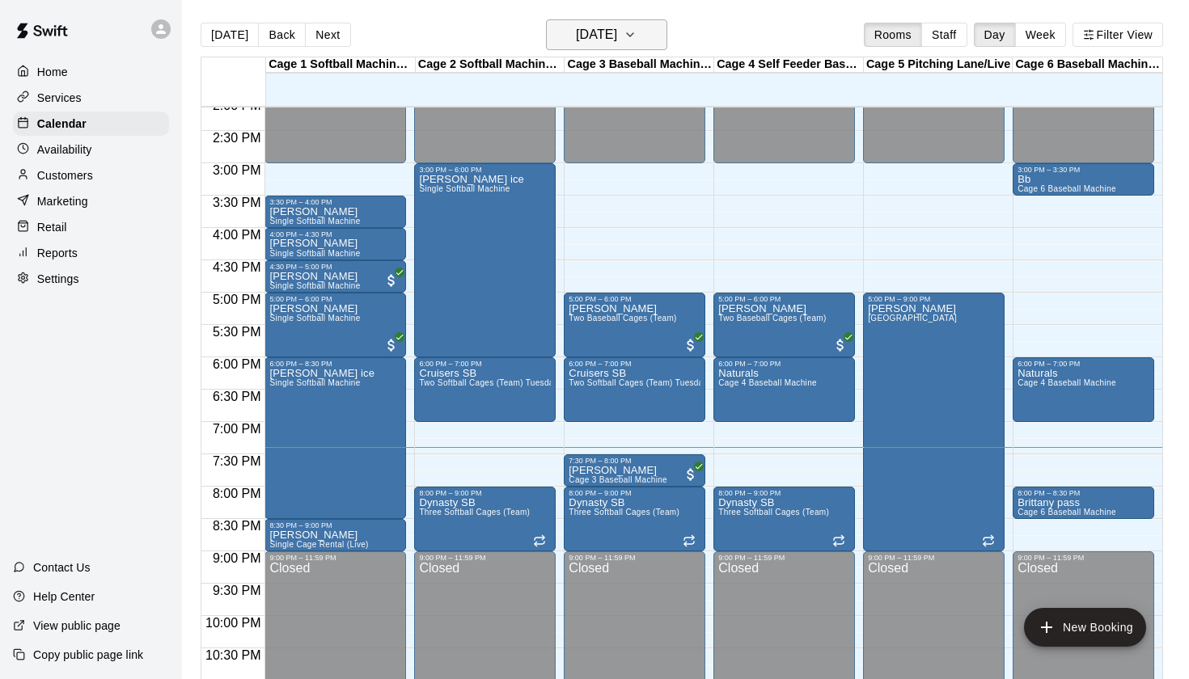
click at [614, 39] on h6 "[DATE]" at bounding box center [596, 34] width 41 height 23
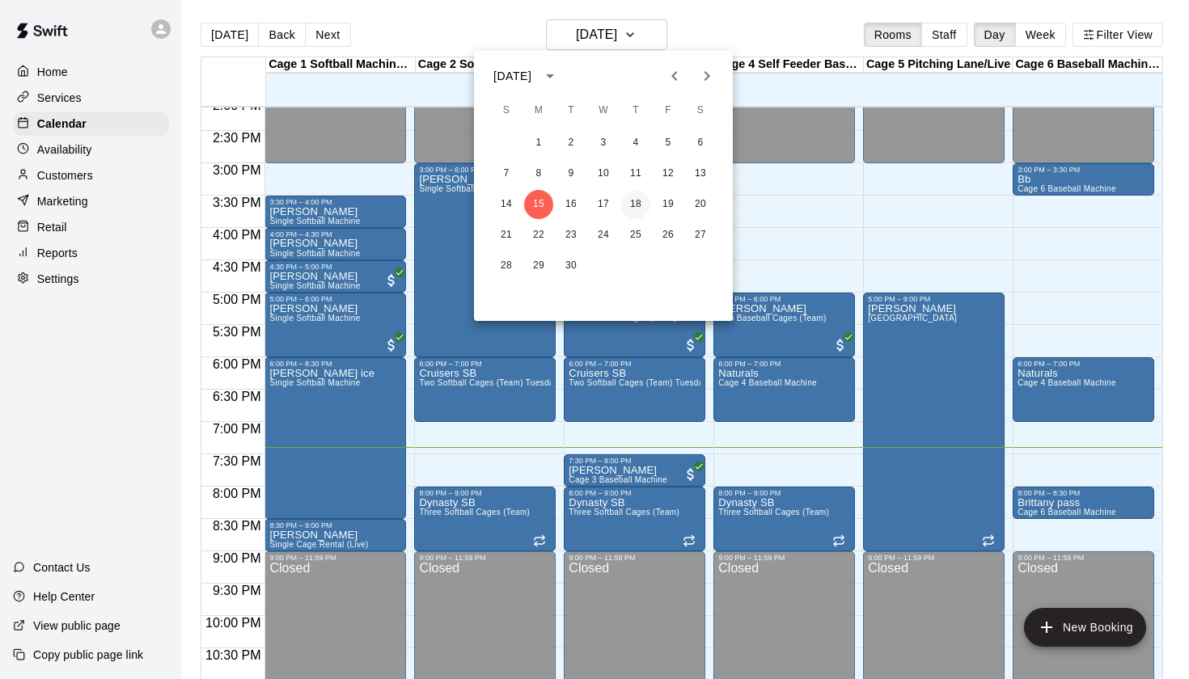
click at [638, 209] on button "18" at bounding box center [635, 204] width 29 height 29
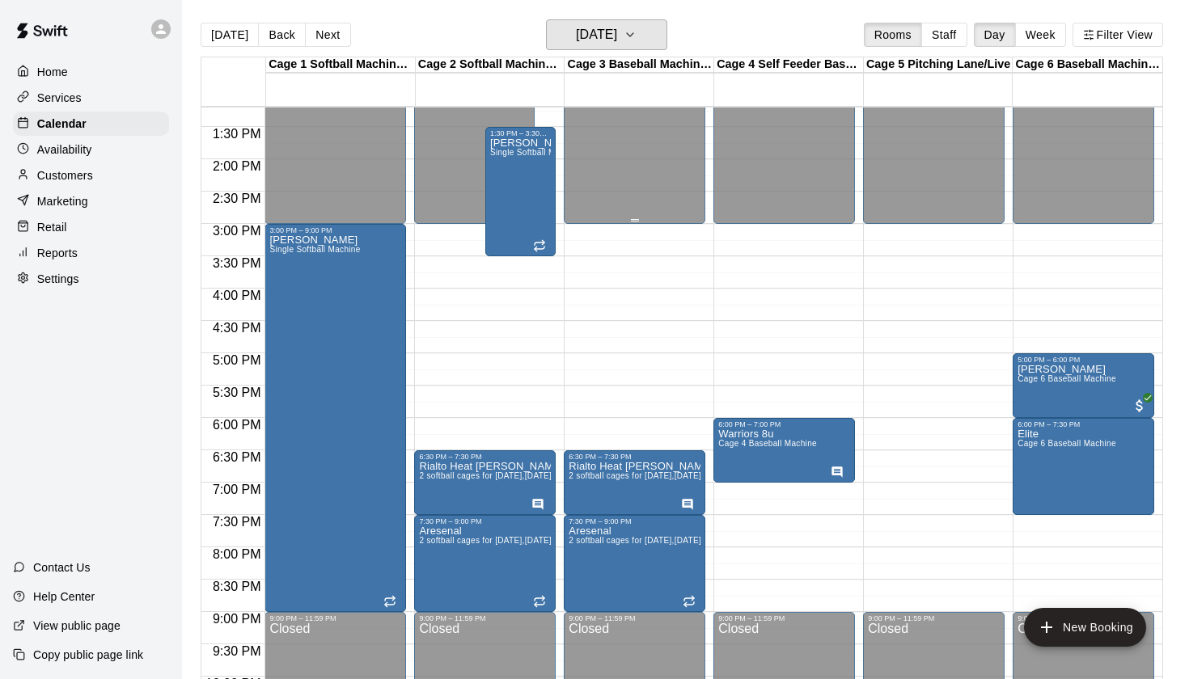
scroll to position [858, 0]
